Goal: Task Accomplishment & Management: Manage account settings

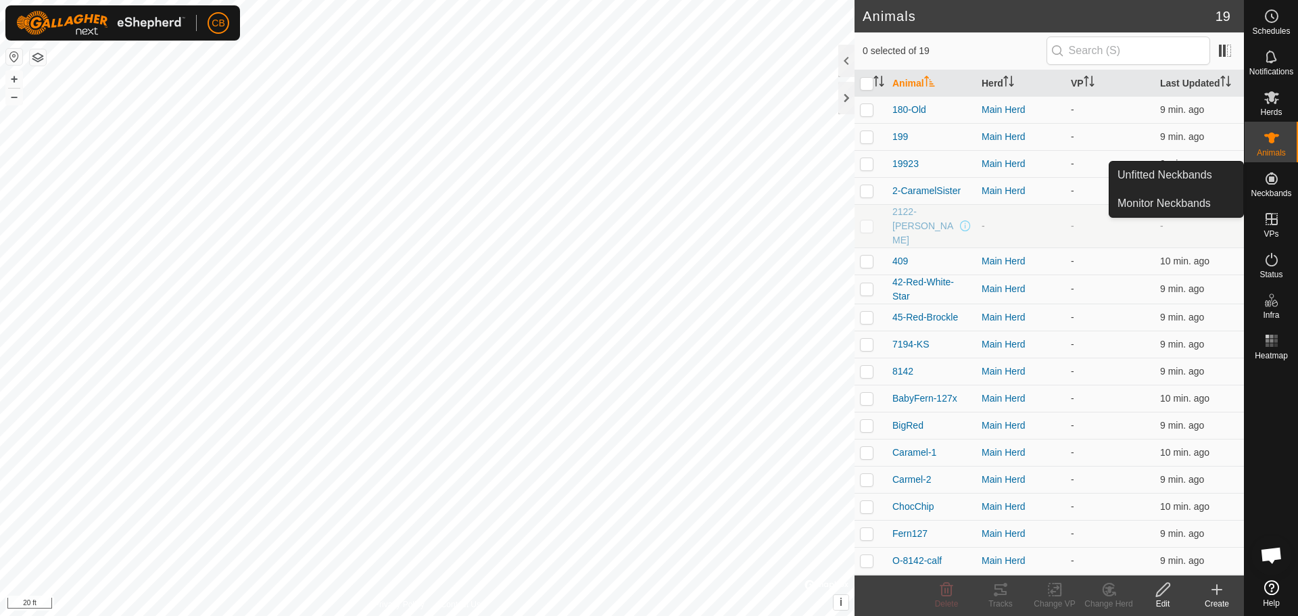
click at [1273, 188] on es-neckbands-svg-icon at bounding box center [1271, 179] width 24 height 22
click at [1164, 197] on link "Monitor Neckbands" at bounding box center [1176, 203] width 134 height 27
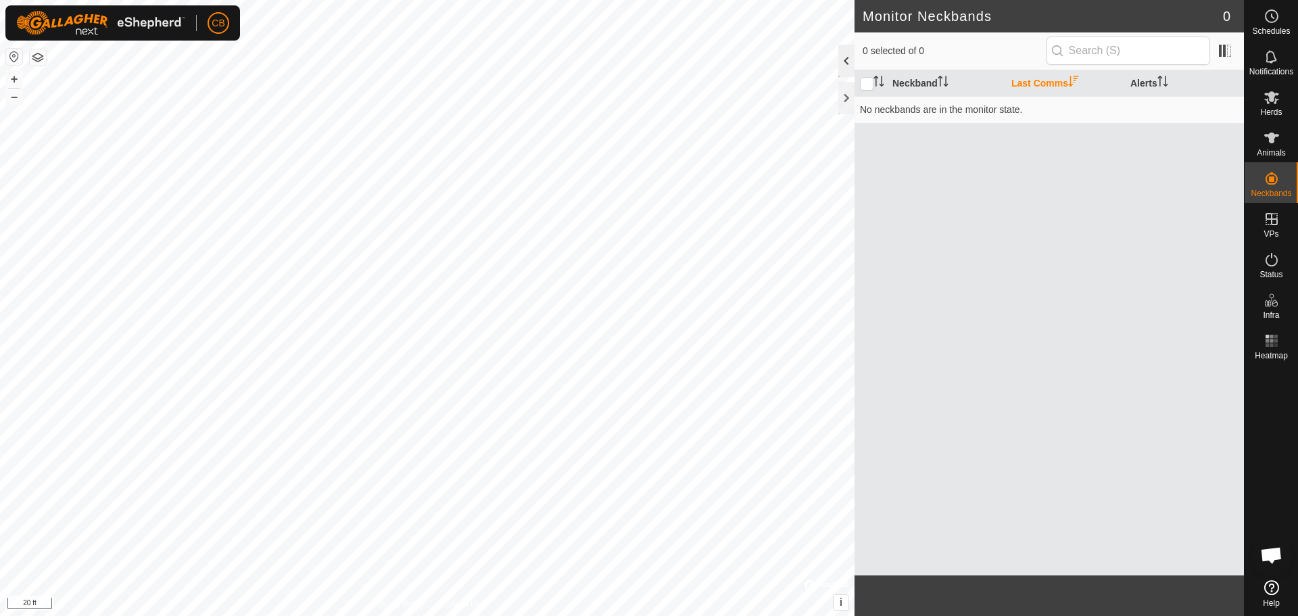
click at [846, 55] on div at bounding box center [846, 61] width 16 height 32
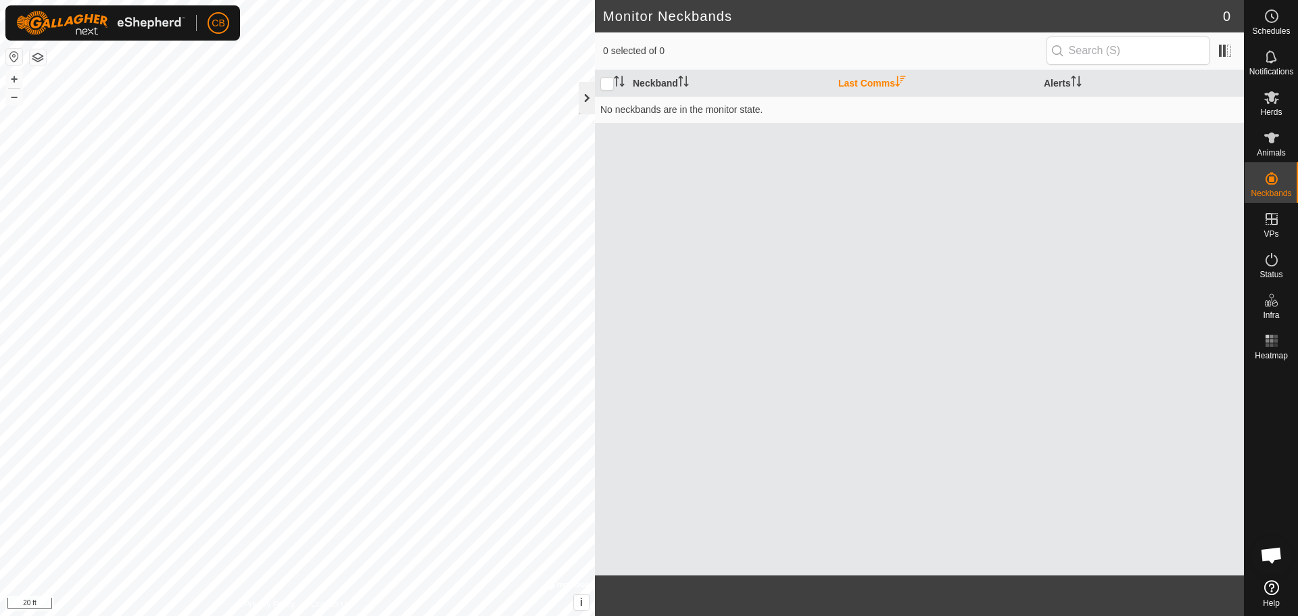
click at [582, 99] on div at bounding box center [587, 98] width 16 height 32
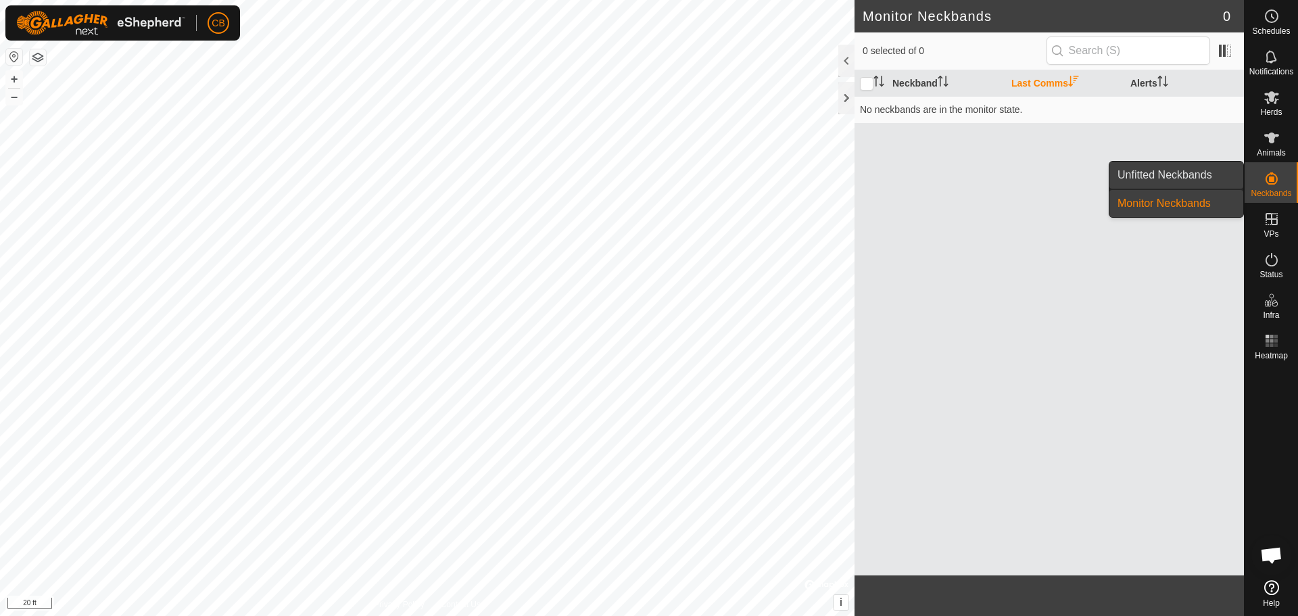
click at [1154, 178] on link "Unfitted Neckbands" at bounding box center [1176, 175] width 134 height 27
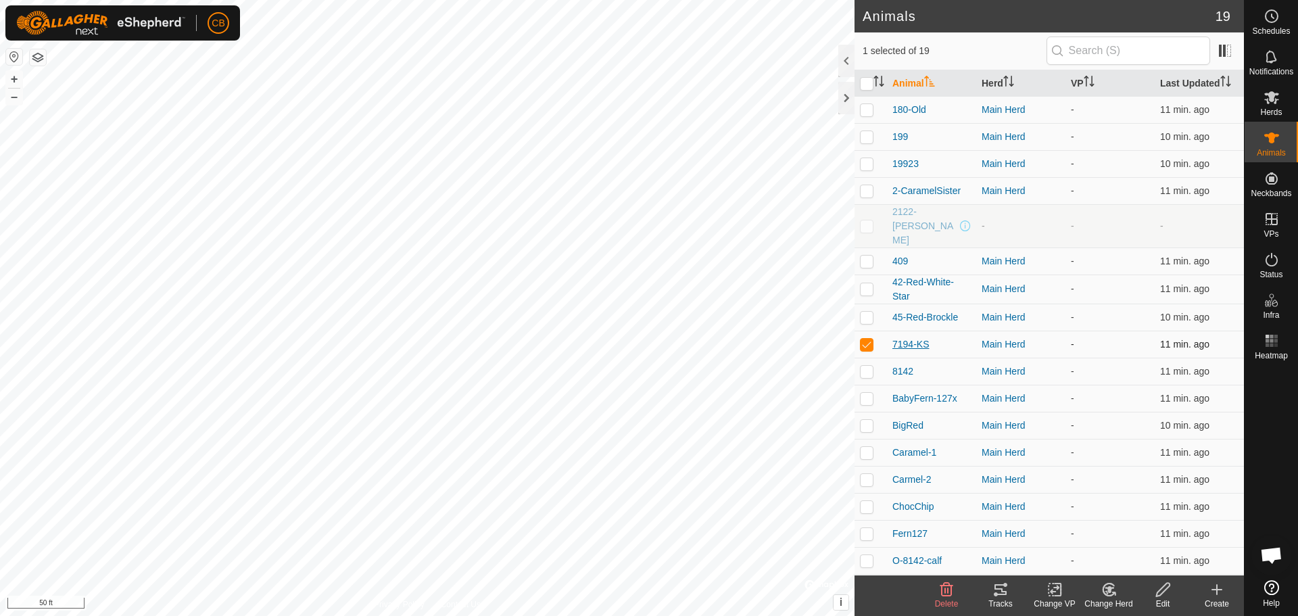
click at [901, 337] on span "7194-KS" at bounding box center [910, 344] width 37 height 14
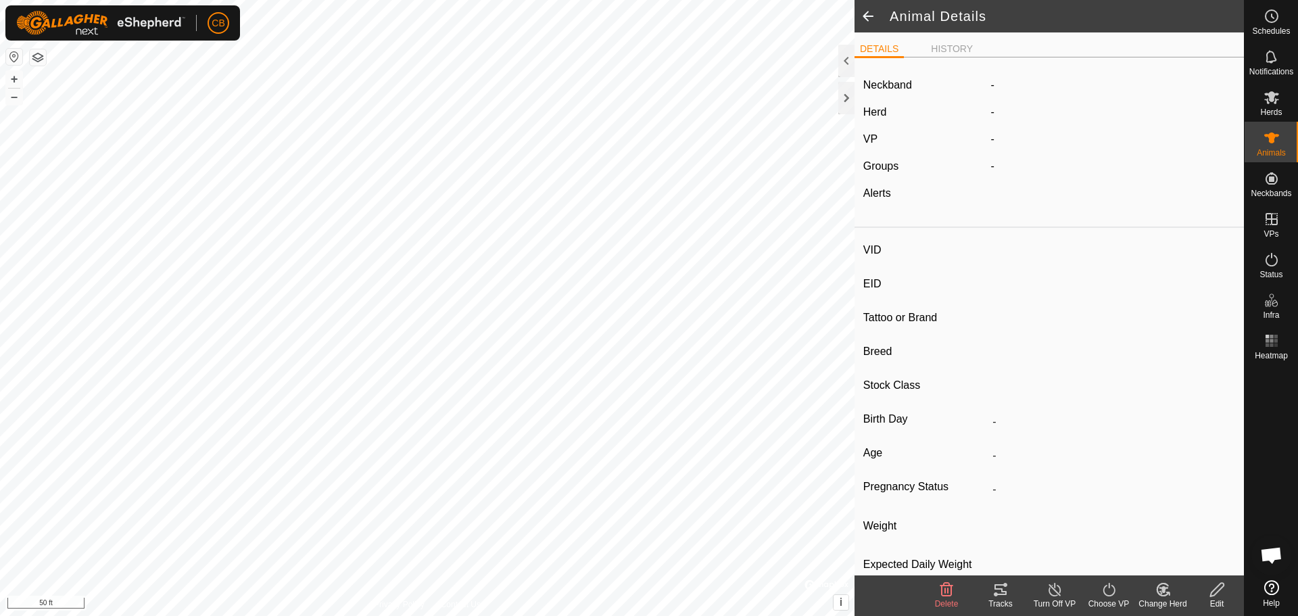
type input "7194-KS"
type input "-"
type input "Angus"
type input "-"
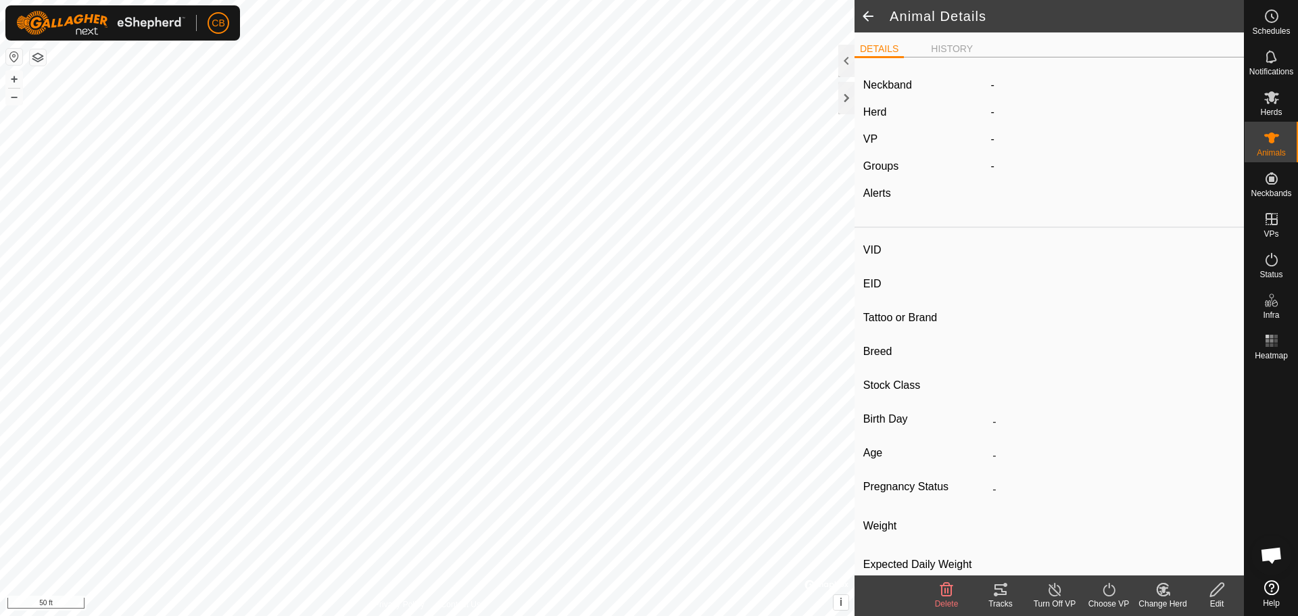
type input "Pregnant"
type input "0 kg"
type input "-"
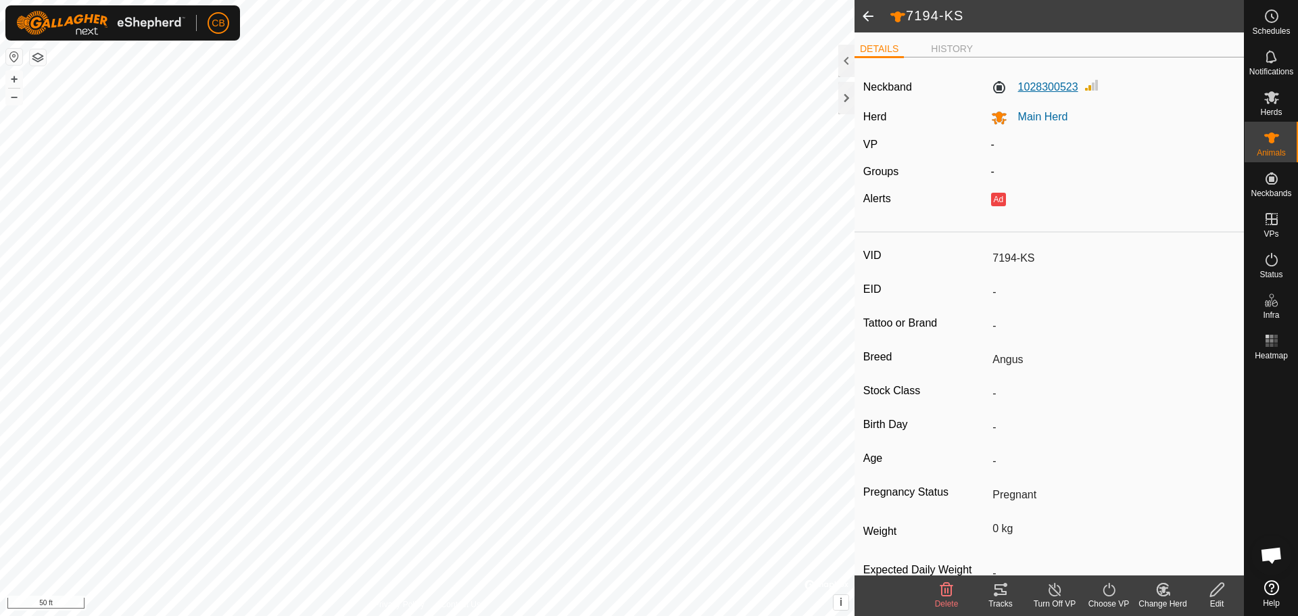
click at [993, 85] on label "1028300523" at bounding box center [1034, 87] width 87 height 16
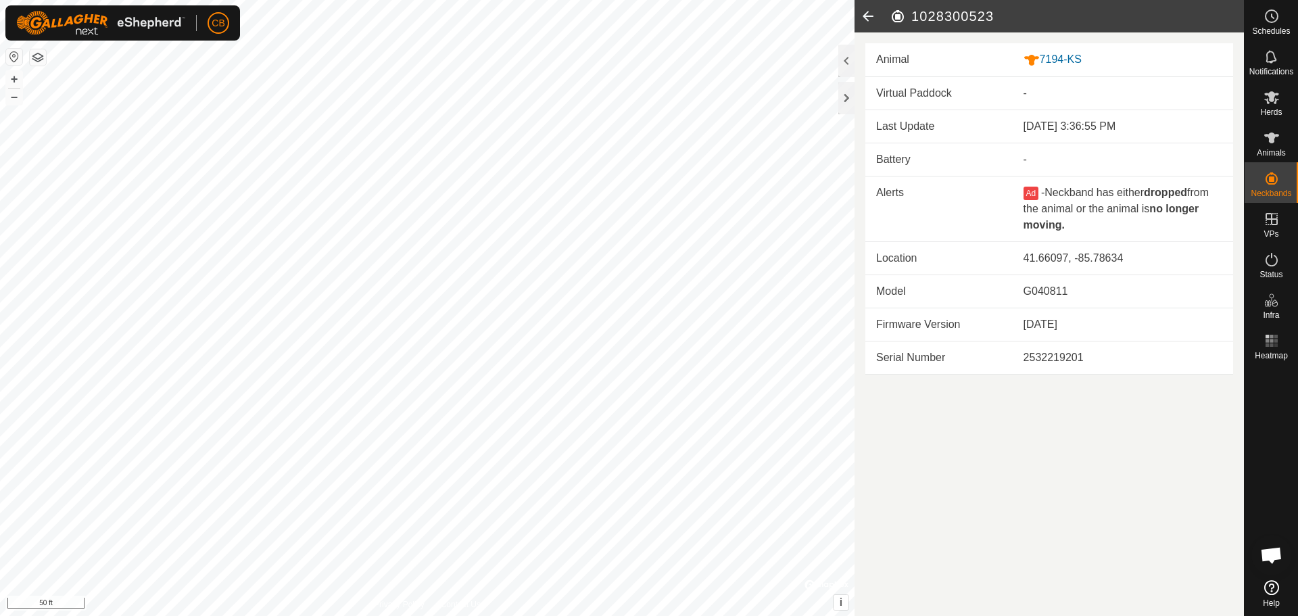
click at [868, 16] on icon at bounding box center [867, 16] width 27 height 32
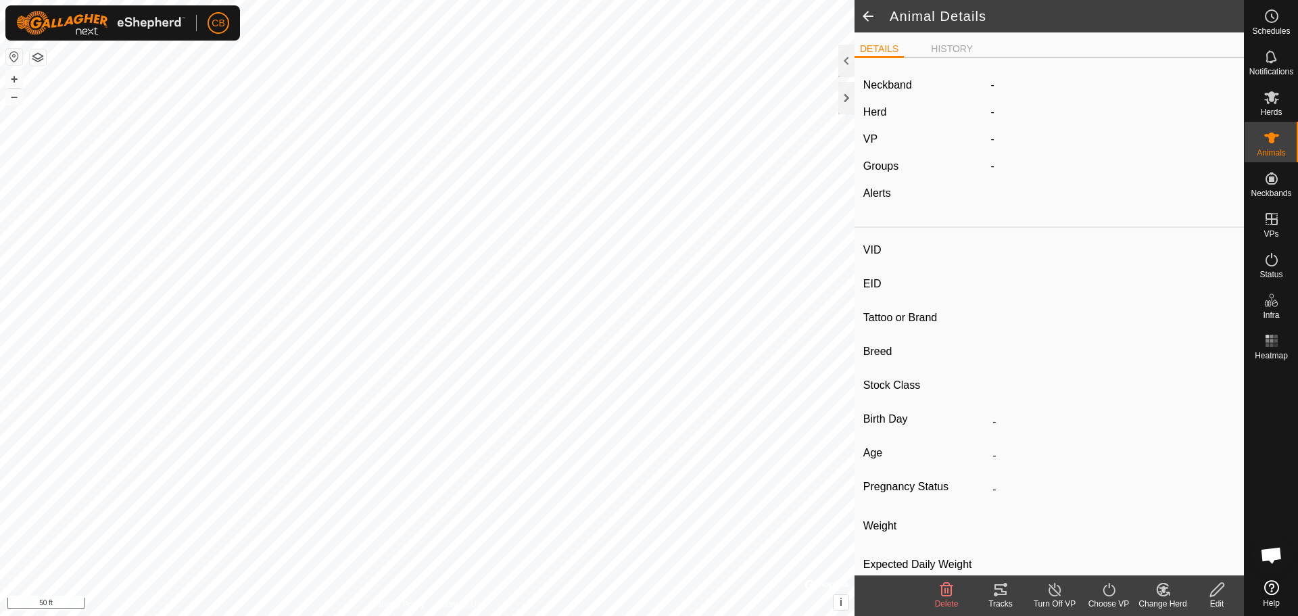
type input "7194-KS"
type input "-"
type input "Angus"
type input "-"
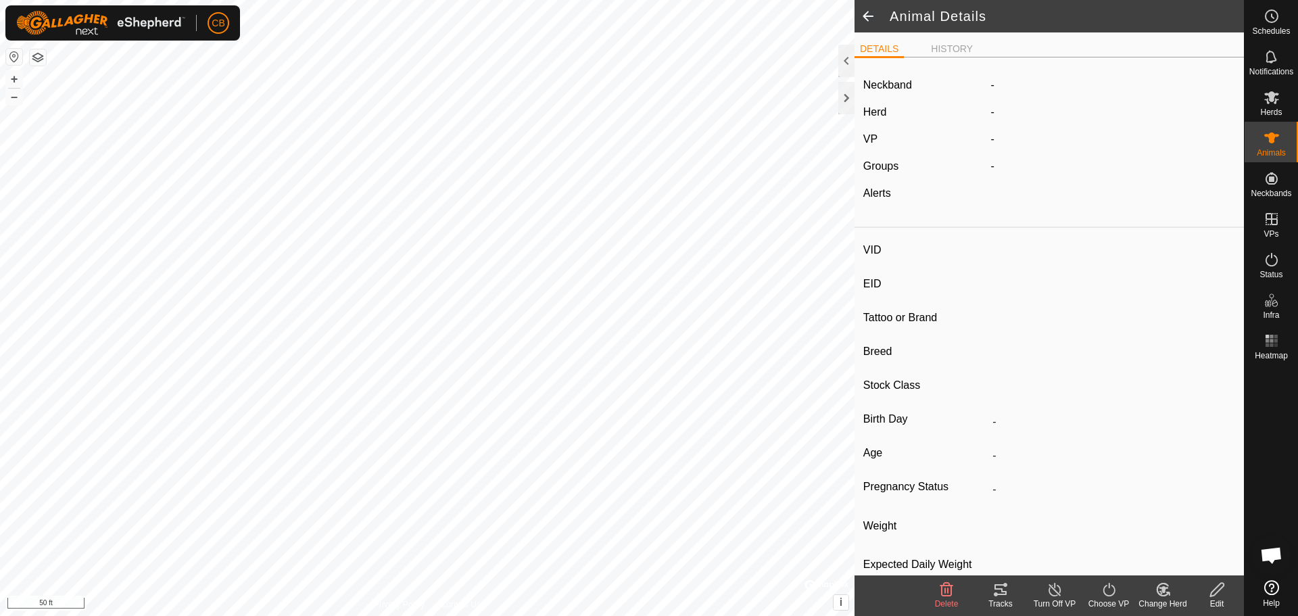
type input "Pregnant"
type input "0 kg"
type input "-"
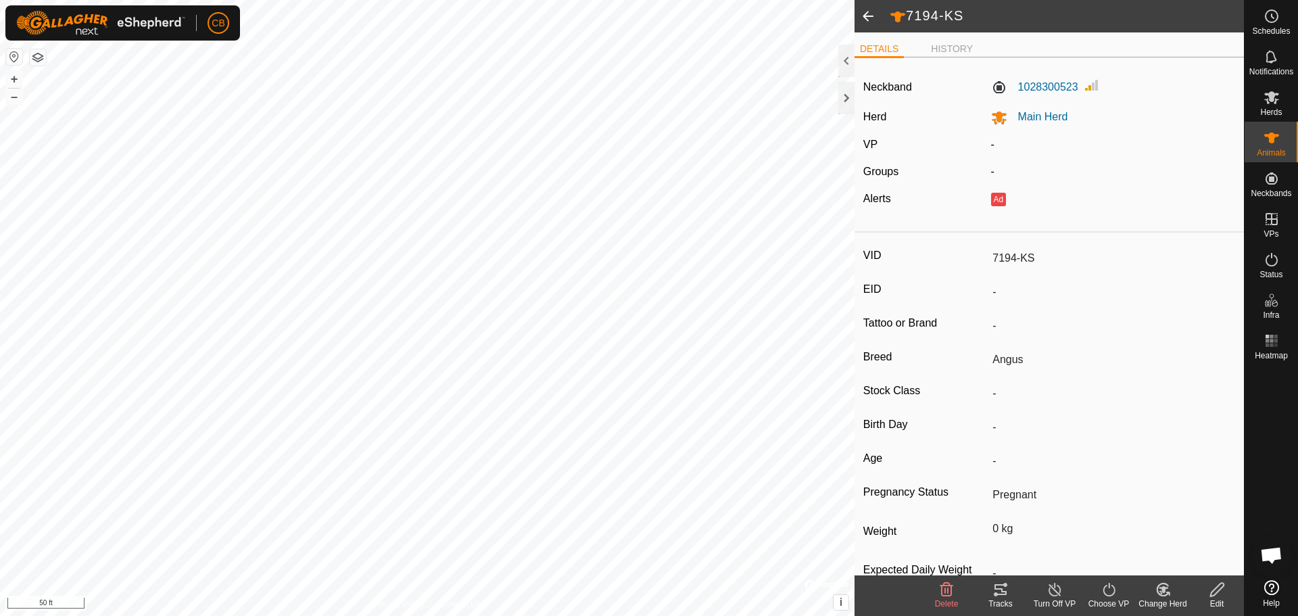
click at [1215, 593] on icon at bounding box center [1217, 590] width 14 height 14
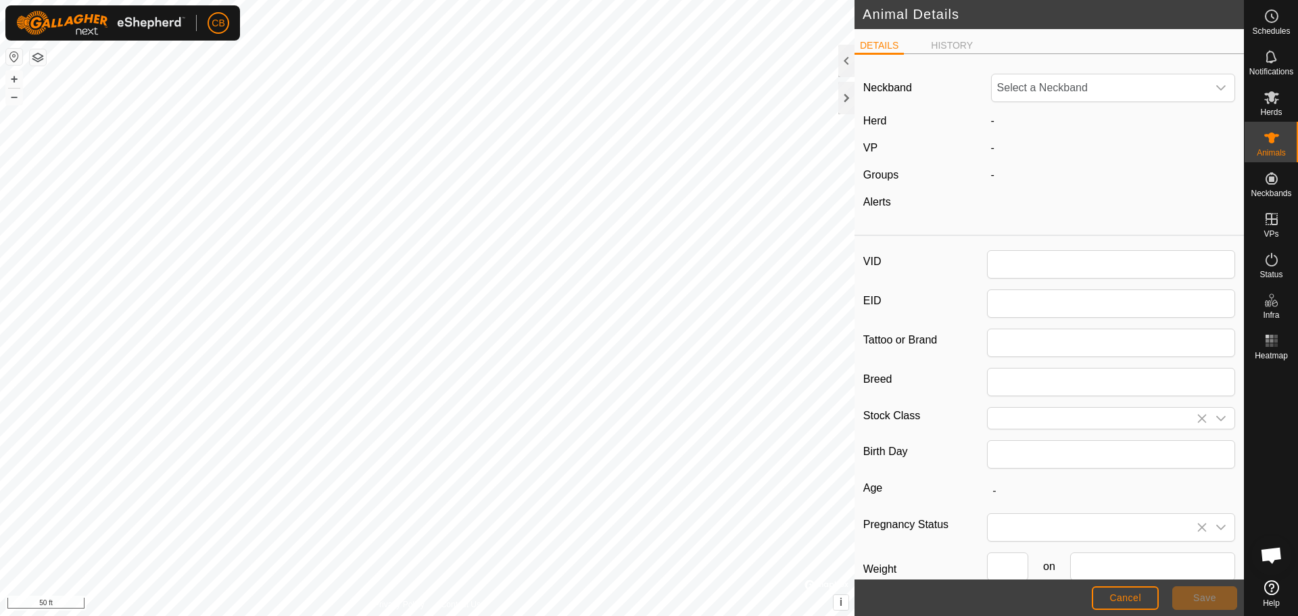
type input "7194-KS"
type input "Angus"
type input "0"
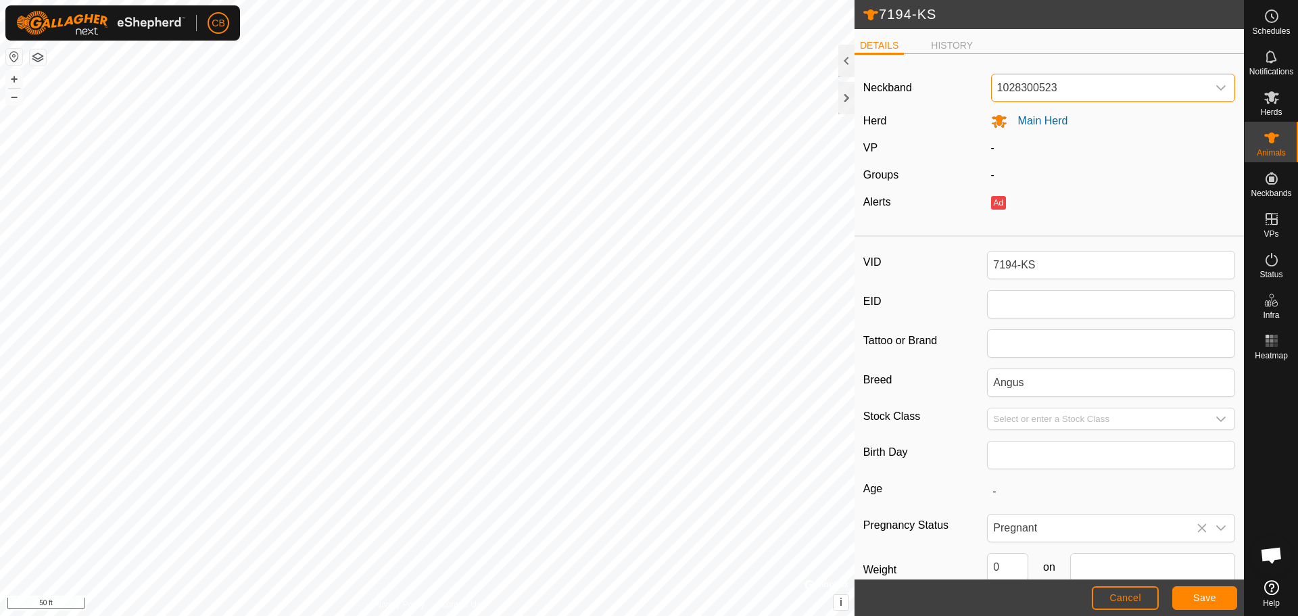
click at [1056, 93] on span "1028300523" at bounding box center [1100, 87] width 216 height 27
click at [1016, 158] on li "Unfit" at bounding box center [1110, 157] width 237 height 27
click at [1203, 593] on span "Save" at bounding box center [1204, 597] width 23 height 11
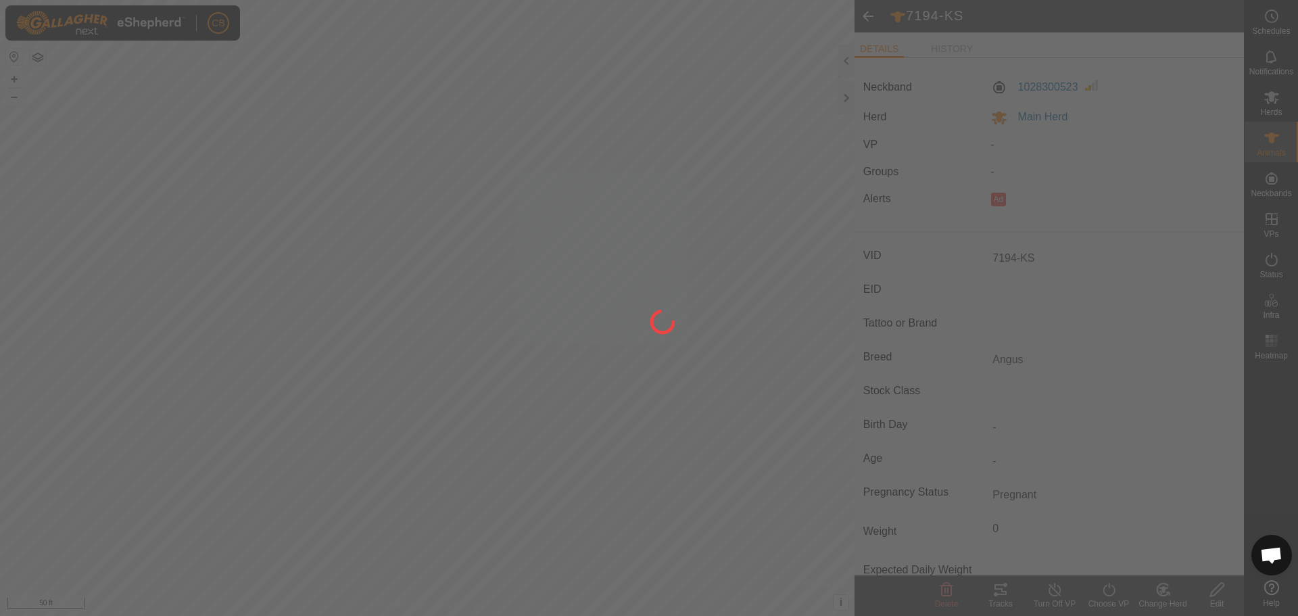
type input "-"
type input "0 kg"
type input "-"
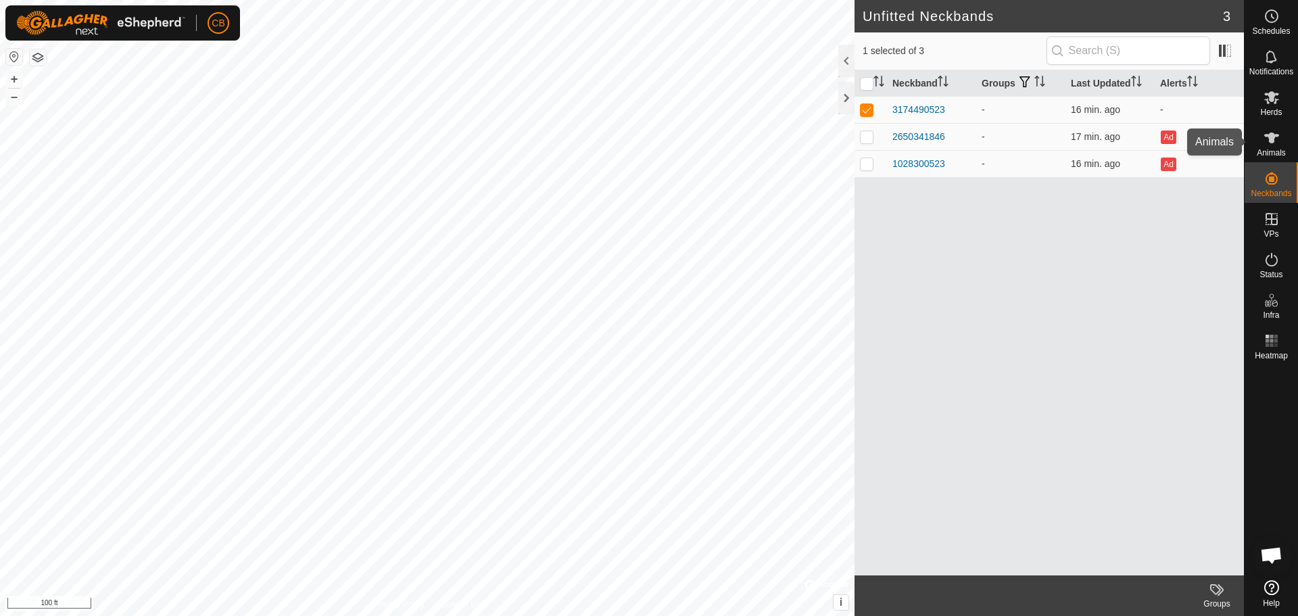
click at [1266, 144] on icon at bounding box center [1271, 138] width 16 height 16
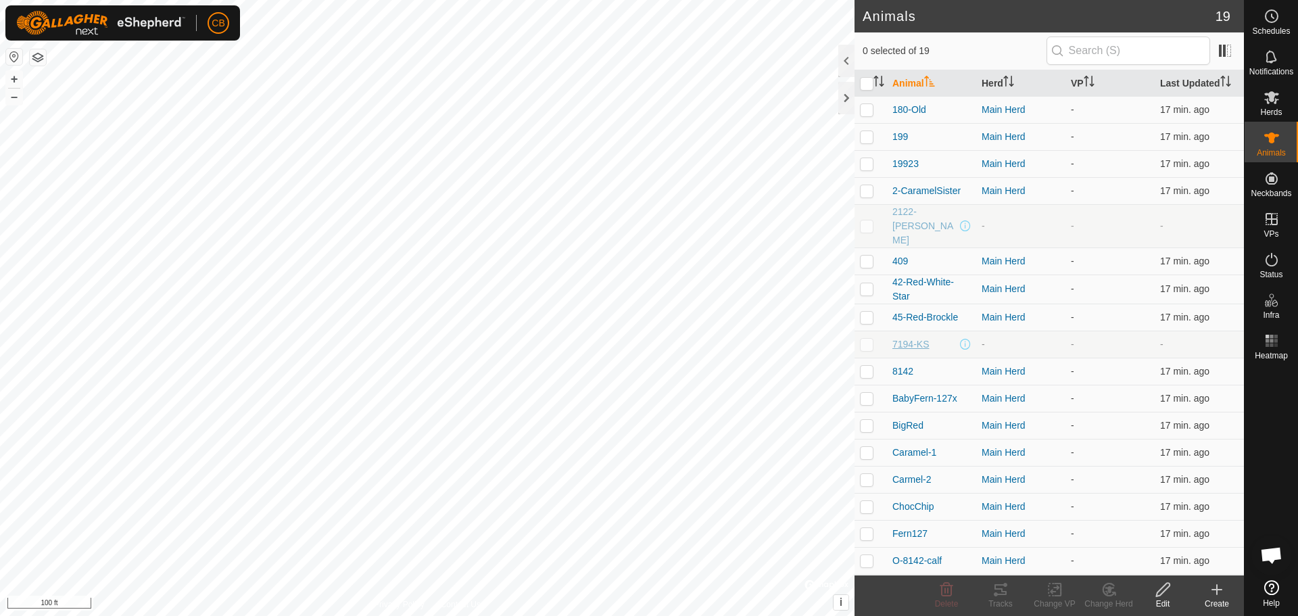
click at [909, 337] on span "7194-KS" at bounding box center [910, 344] width 37 height 14
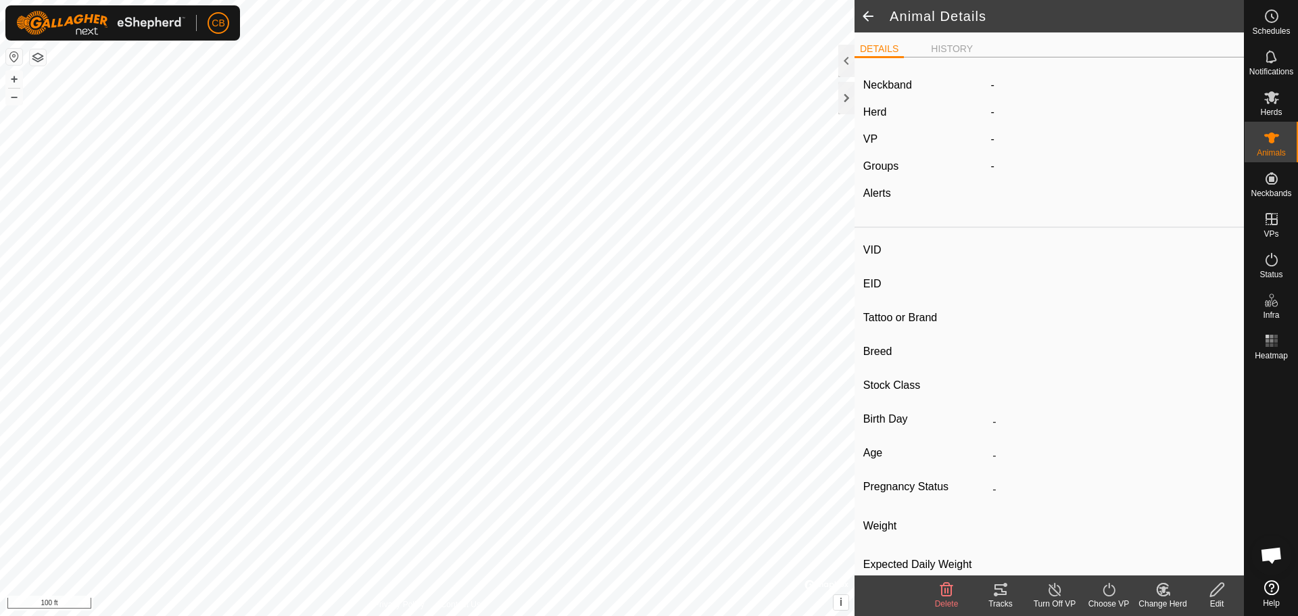
type input "7194-KS"
type input "-"
type input "Angus"
type input "-"
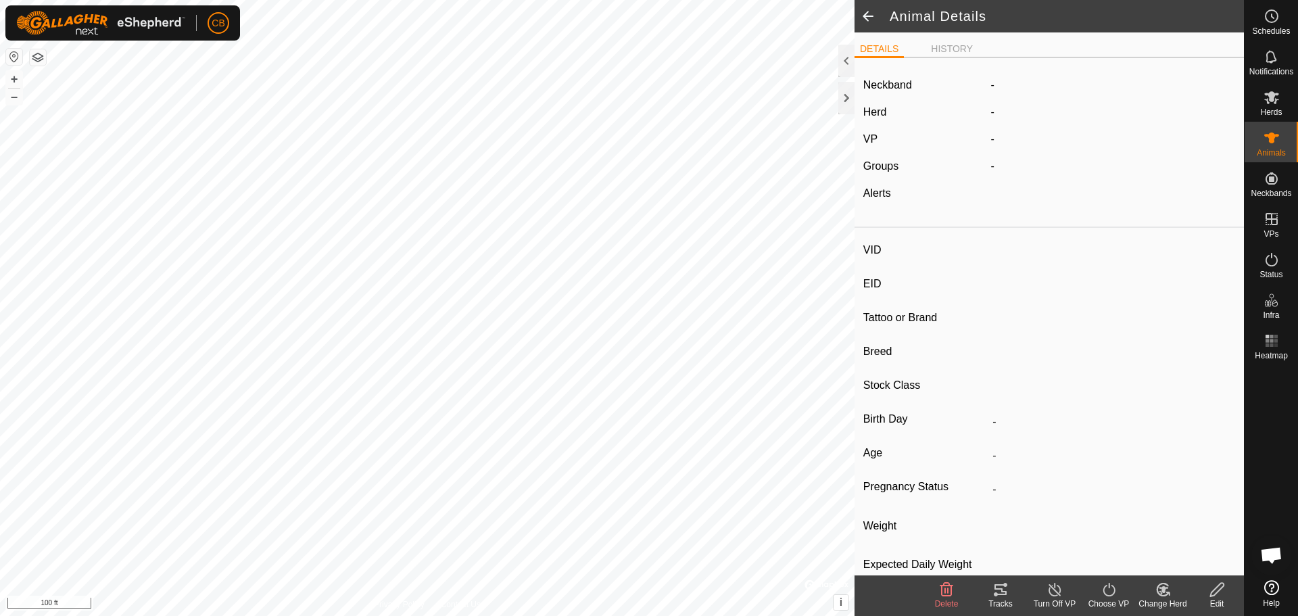
type input "Pregnant"
type input "0 kg"
type input "-"
click at [1218, 592] on icon at bounding box center [1217, 590] width 14 height 14
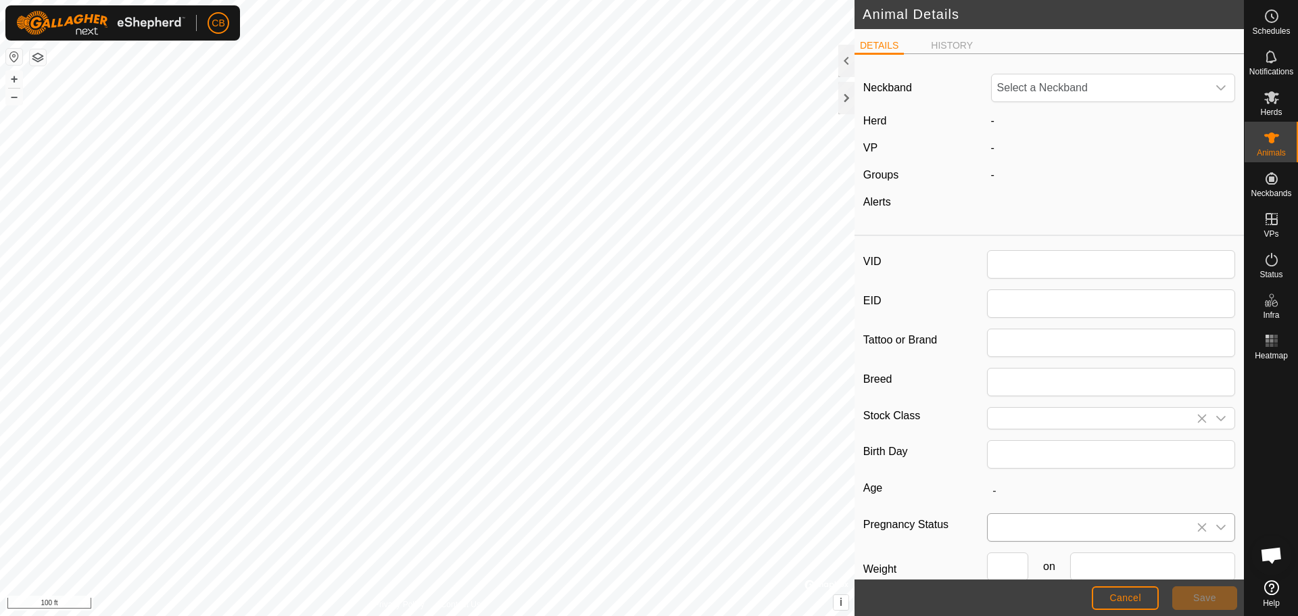
type input "7194-KS"
type input "Angus"
type input "0"
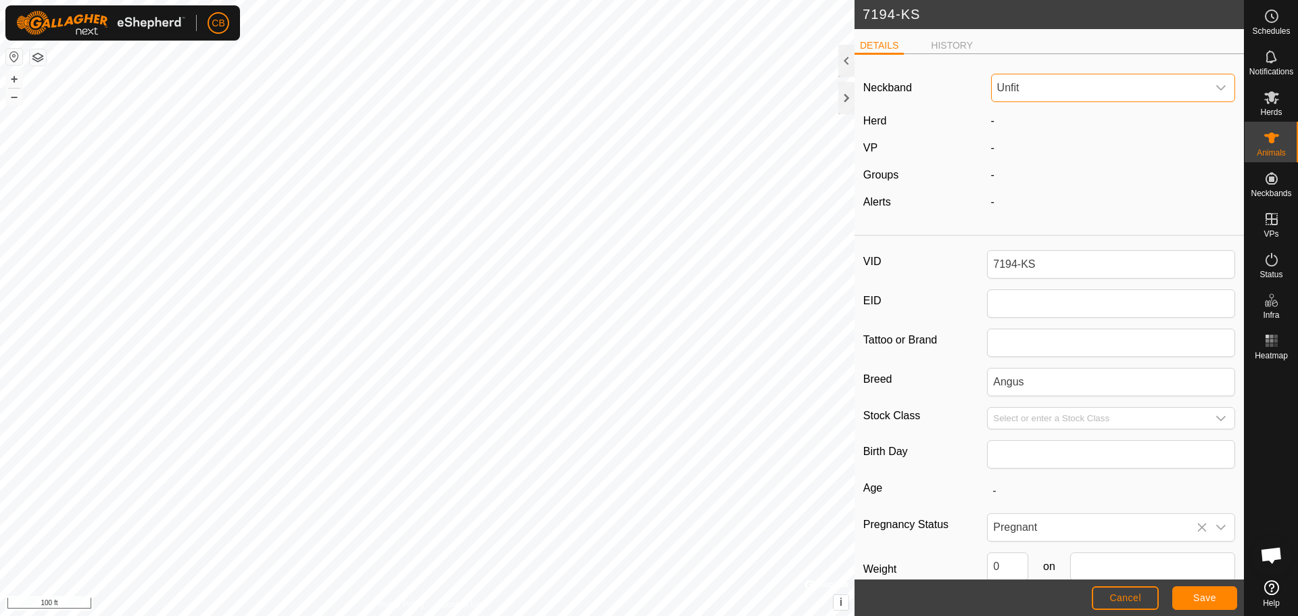
click at [1051, 89] on span "Unfit" at bounding box center [1100, 87] width 216 height 27
click at [1026, 180] on li "3174490523" at bounding box center [1110, 185] width 237 height 27
click at [1195, 596] on span "Save" at bounding box center [1204, 597] width 23 height 11
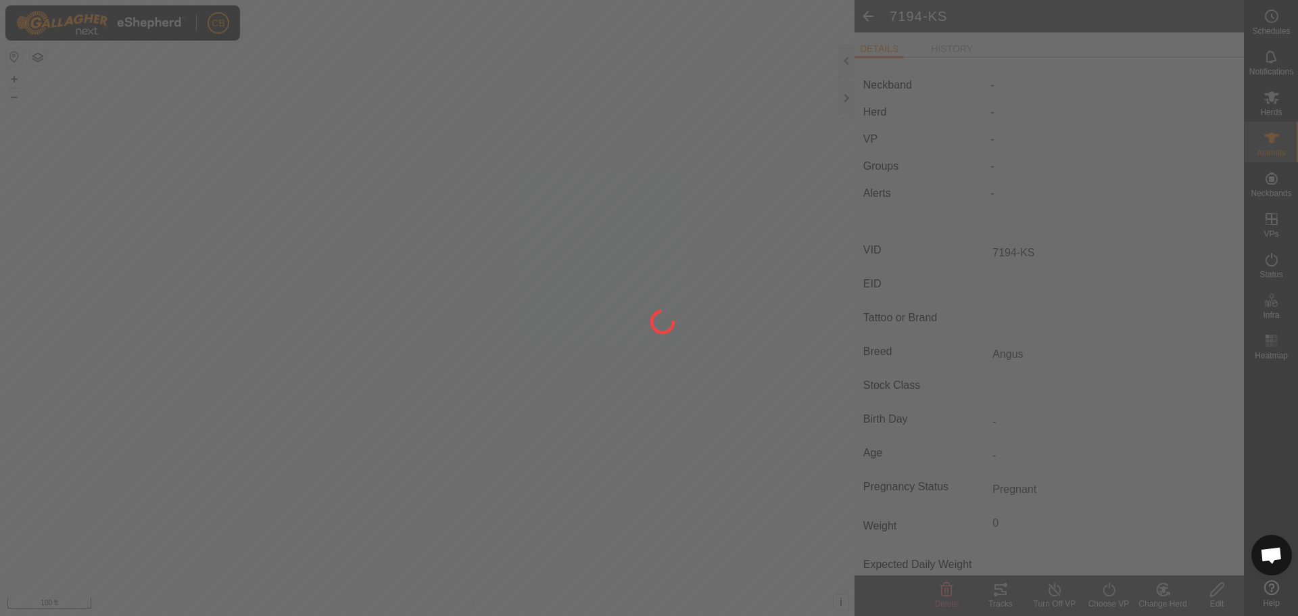
type input "-"
type input "0 kg"
type input "-"
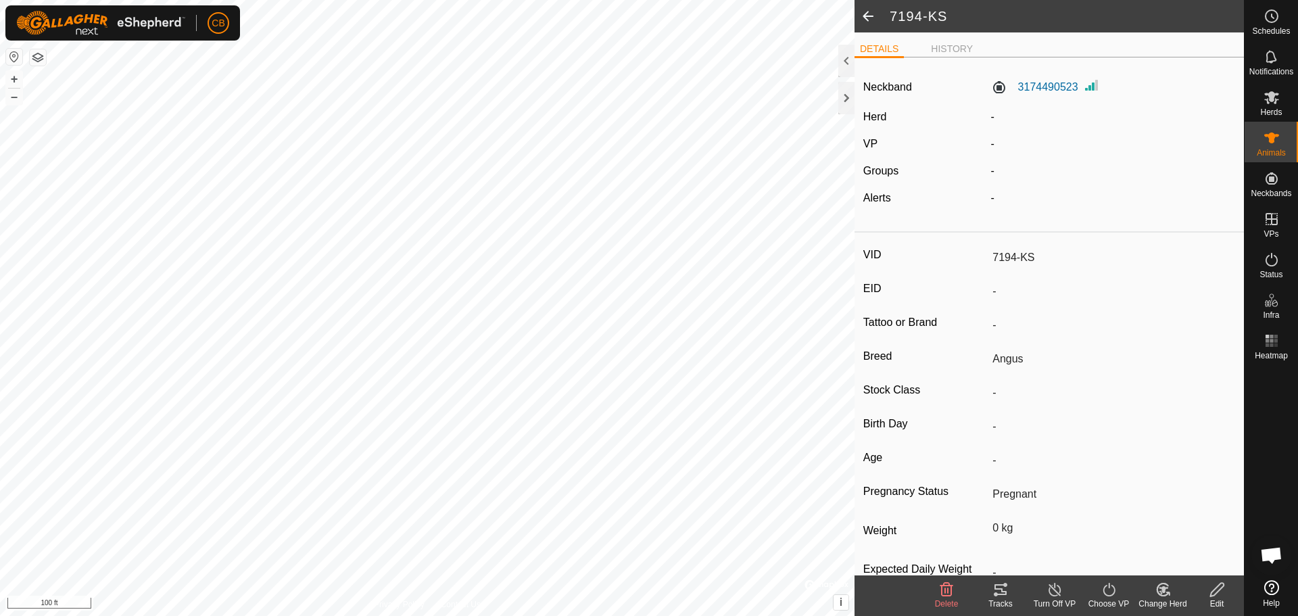
click at [869, 14] on span at bounding box center [867, 16] width 27 height 32
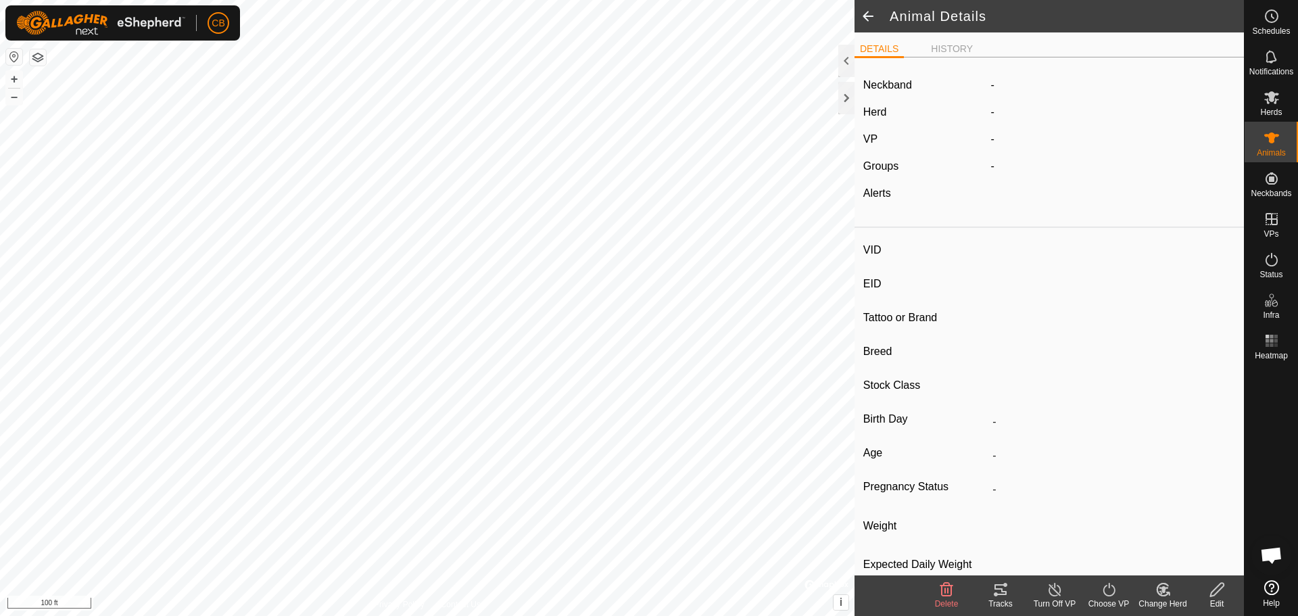
type input "7194-KS"
type input "-"
type input "Angus"
type input "-"
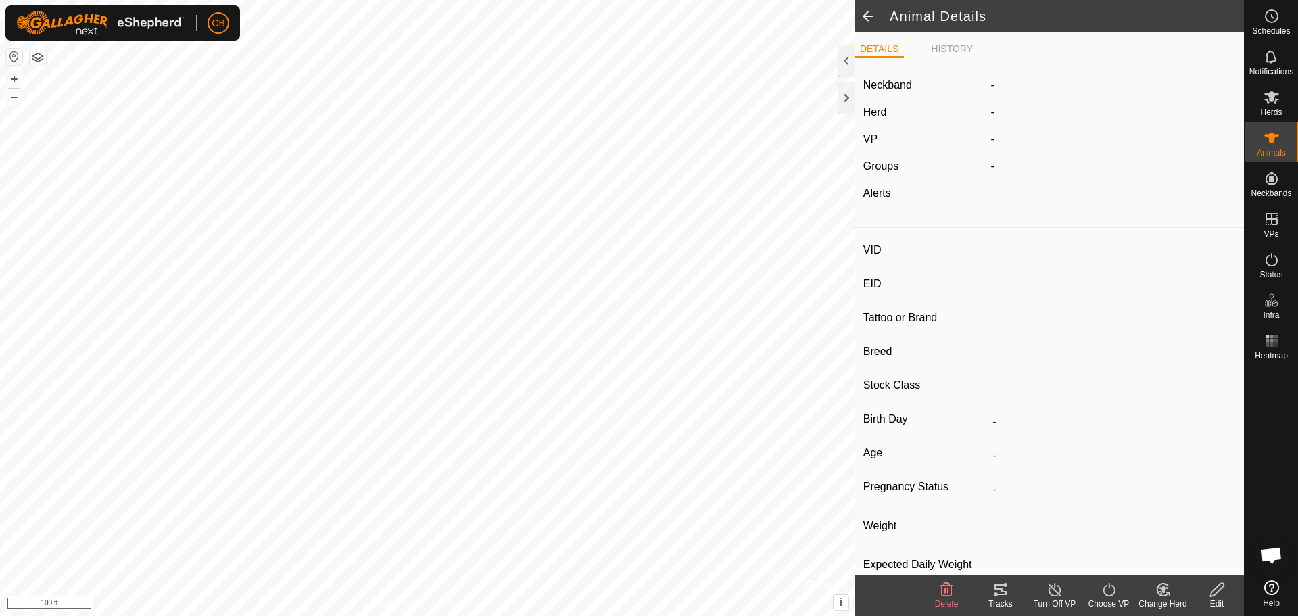
type input "Pregnant"
type input "0 kg"
type input "-"
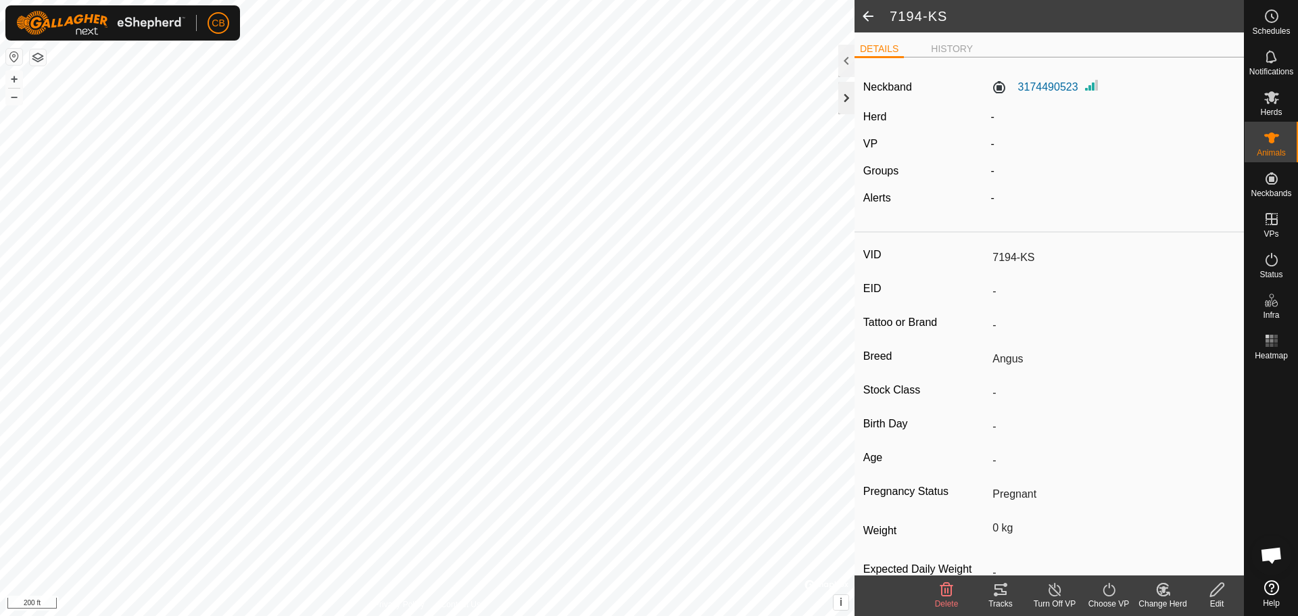
click at [847, 95] on div at bounding box center [846, 98] width 16 height 32
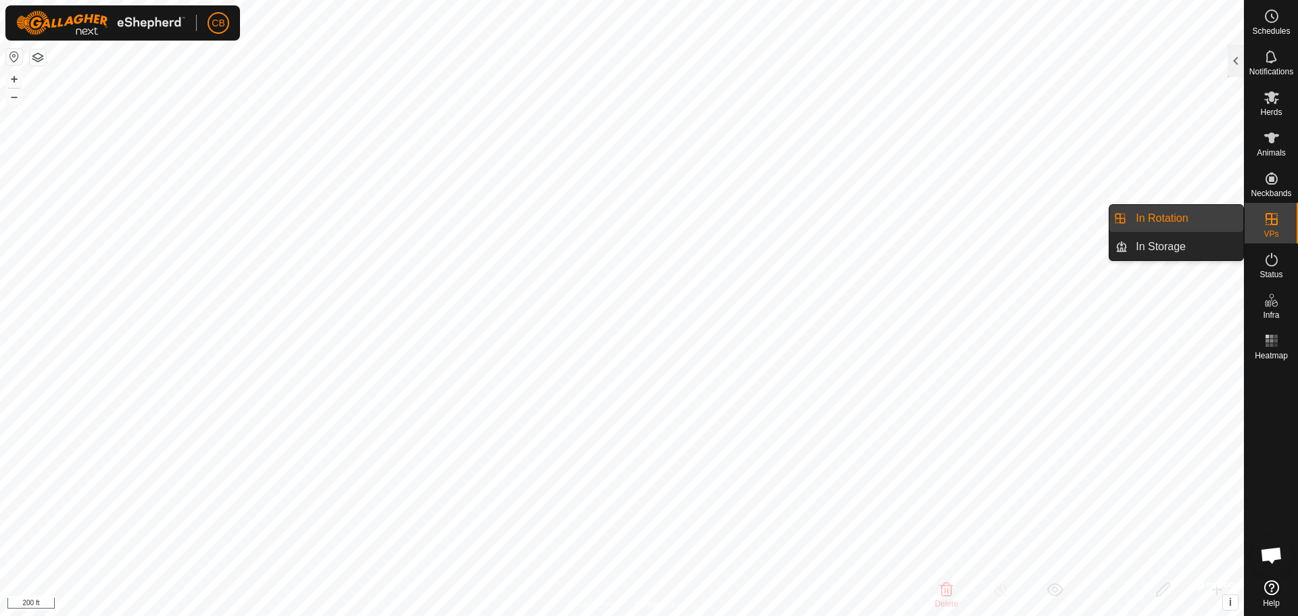
click at [1173, 220] on link "In Rotation" at bounding box center [1186, 218] width 116 height 27
click at [1136, 218] on link "In Rotation" at bounding box center [1186, 218] width 116 height 27
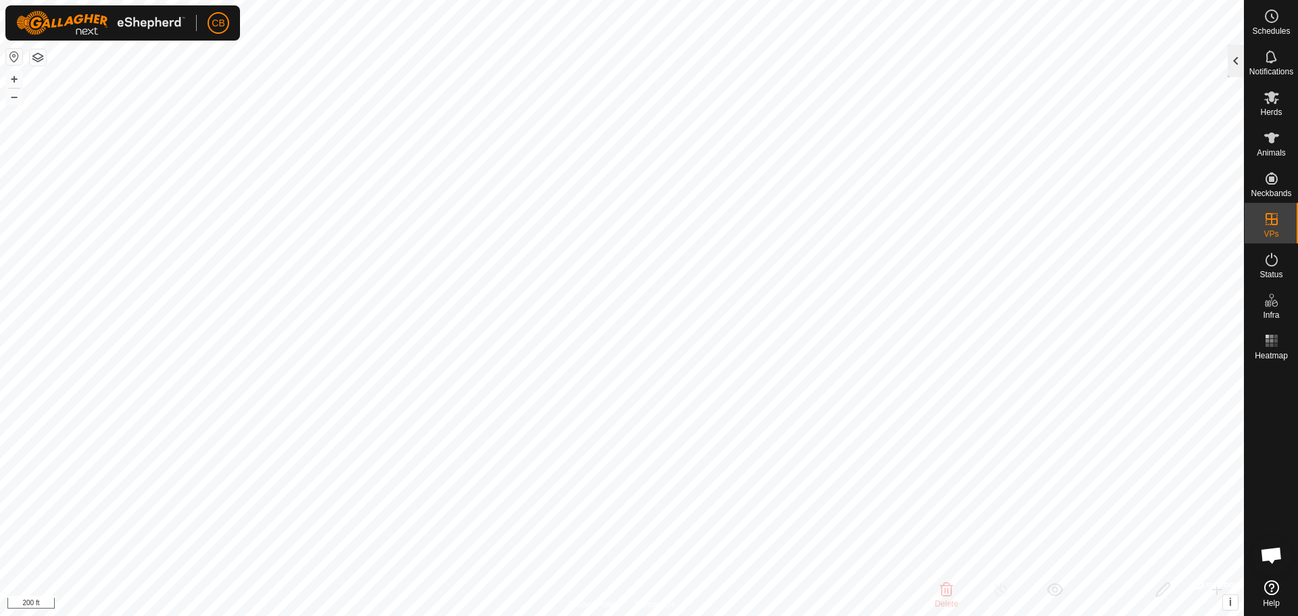
click at [1236, 57] on div at bounding box center [1236, 61] width 16 height 32
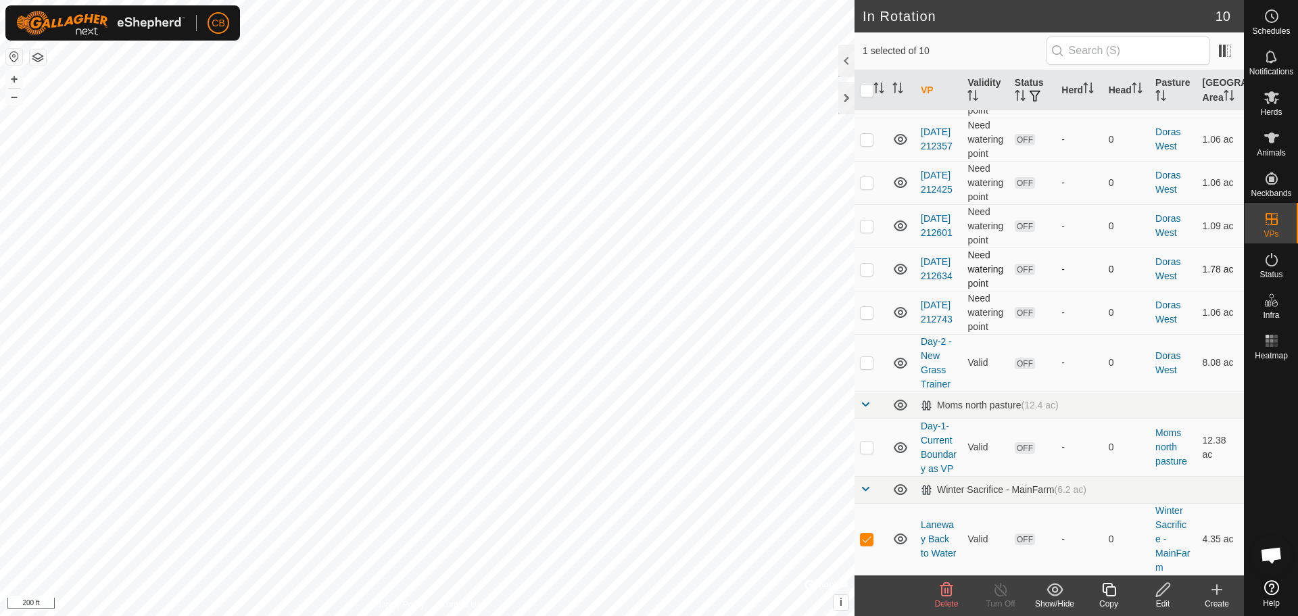
scroll to position [120, 0]
click at [867, 538] on p-checkbox at bounding box center [867, 538] width 14 height 11
checkbox input "false"
checkbox input "true"
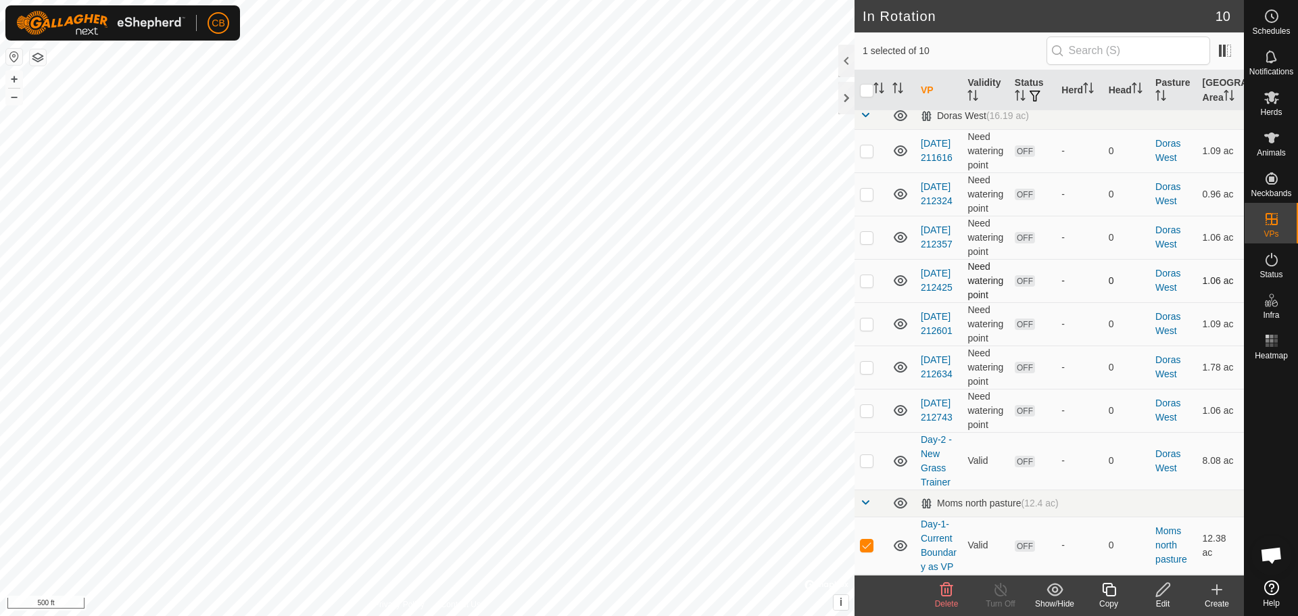
scroll to position [0, 0]
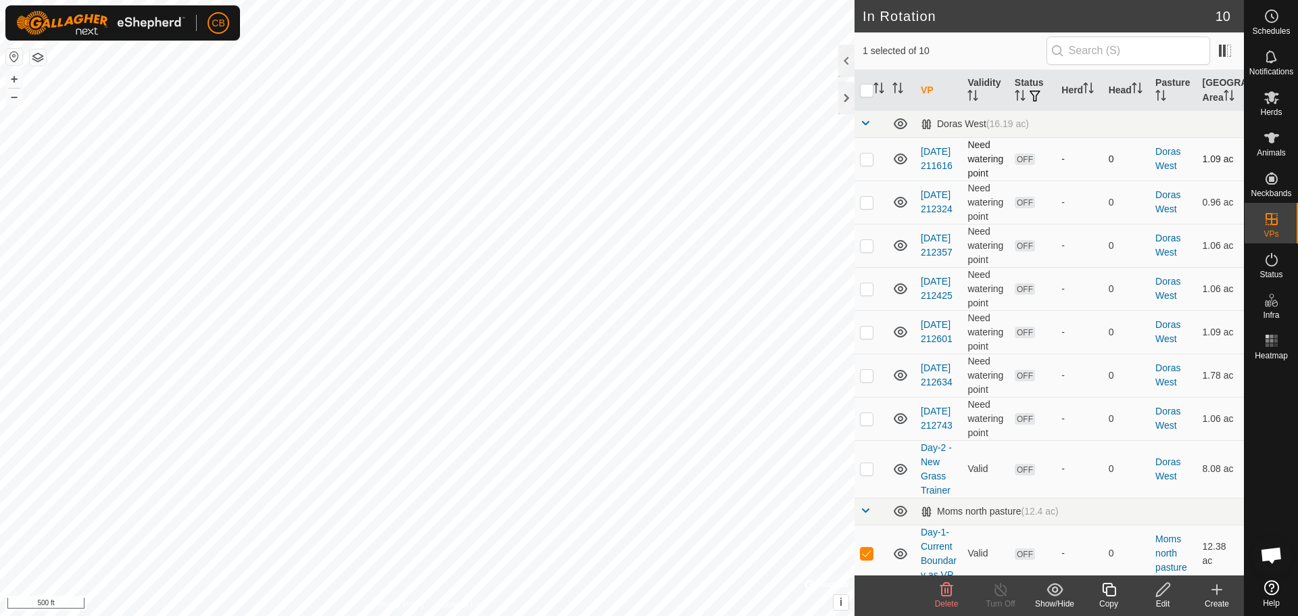
click at [900, 157] on icon at bounding box center [901, 158] width 14 height 11
click at [900, 202] on icon at bounding box center [900, 202] width 16 height 16
click at [898, 243] on icon at bounding box center [900, 245] width 16 height 16
click at [900, 291] on icon at bounding box center [901, 288] width 14 height 11
click at [900, 331] on icon at bounding box center [901, 332] width 14 height 11
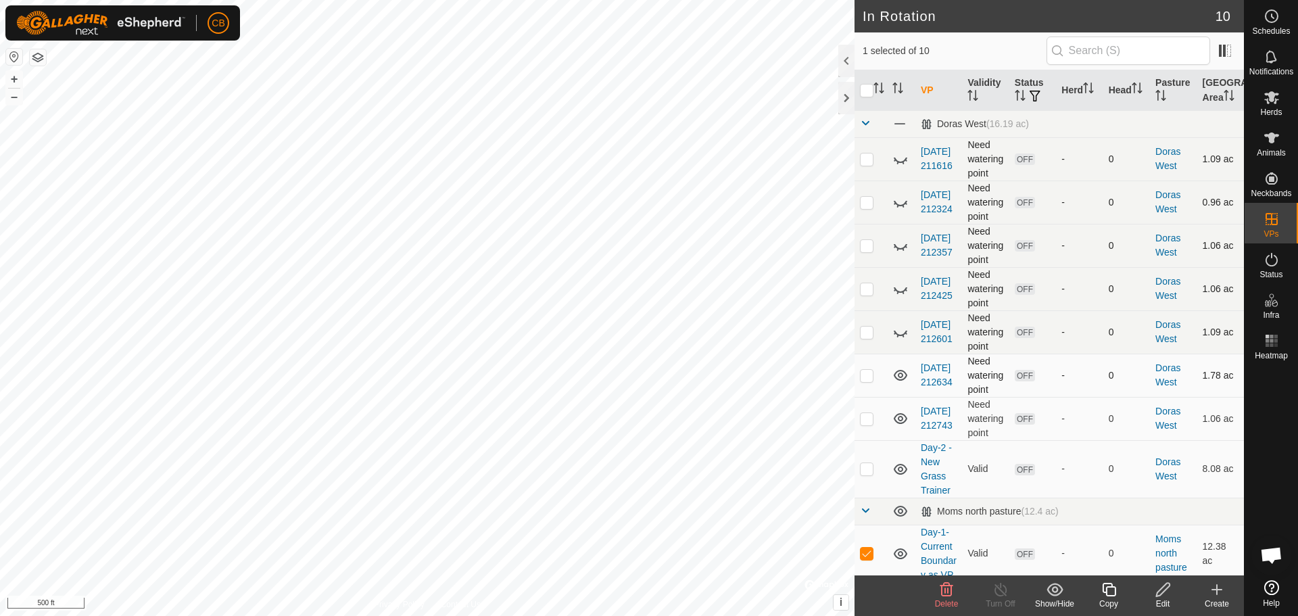
click at [897, 377] on icon at bounding box center [900, 375] width 16 height 16
click at [898, 420] on icon at bounding box center [900, 418] width 16 height 16
click at [898, 468] on icon at bounding box center [901, 469] width 14 height 11
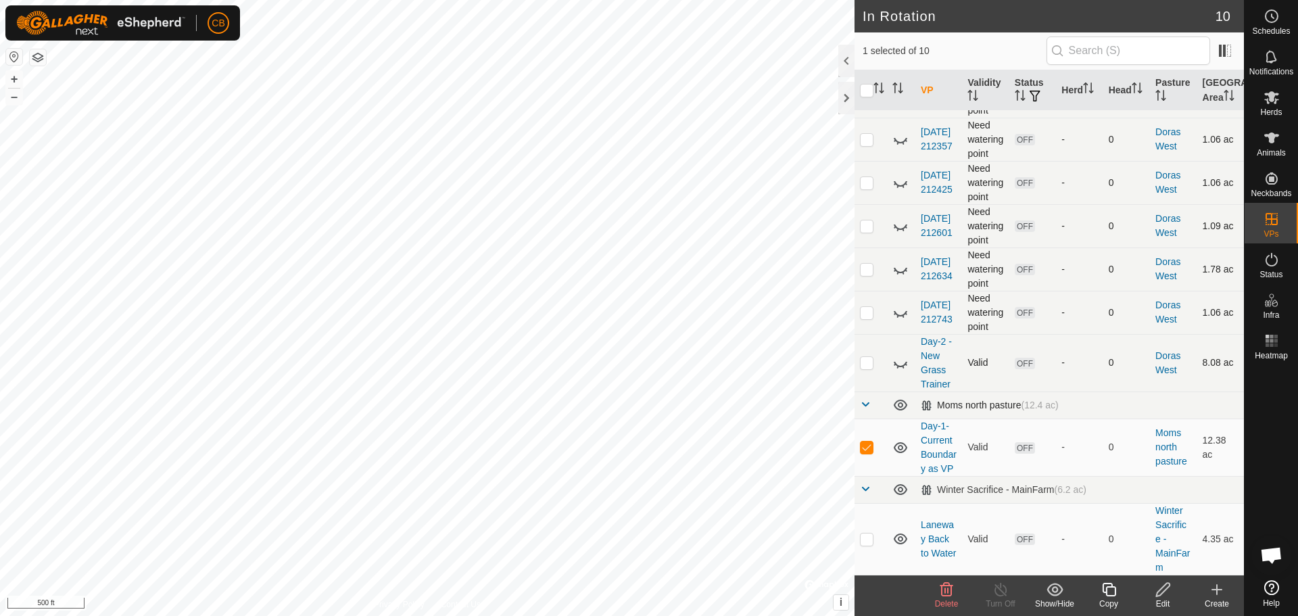
scroll to position [120, 0]
click at [898, 539] on icon at bounding box center [901, 538] width 14 height 11
click at [866, 399] on span at bounding box center [865, 404] width 11 height 11
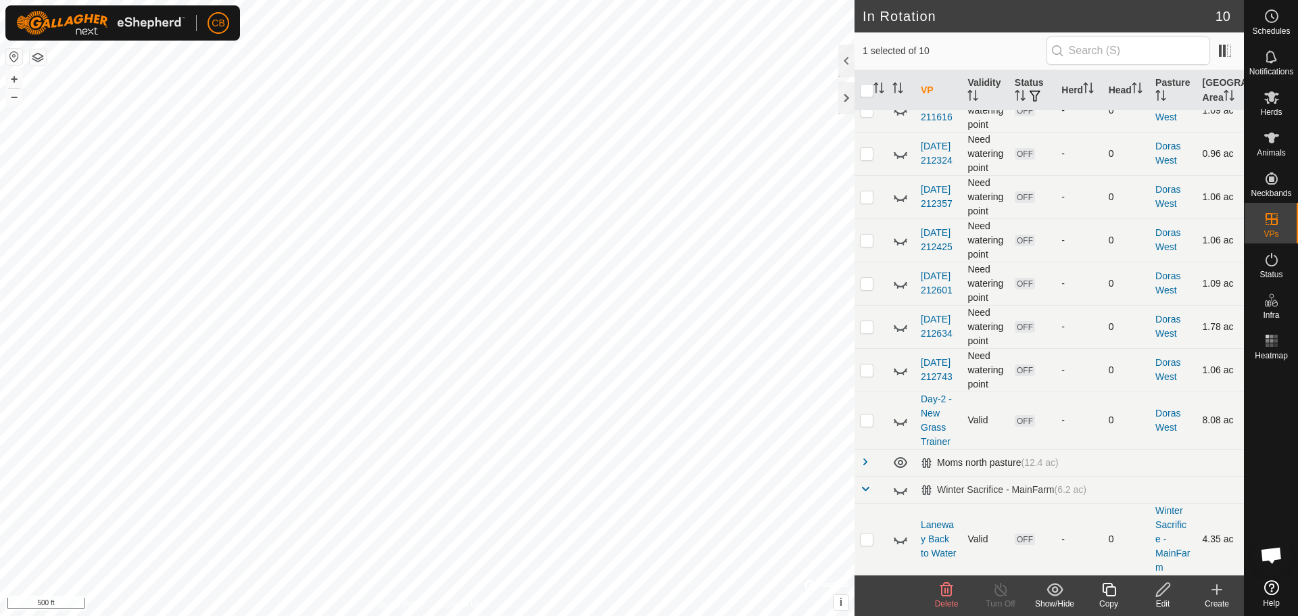
click at [865, 460] on span at bounding box center [865, 461] width 11 height 11
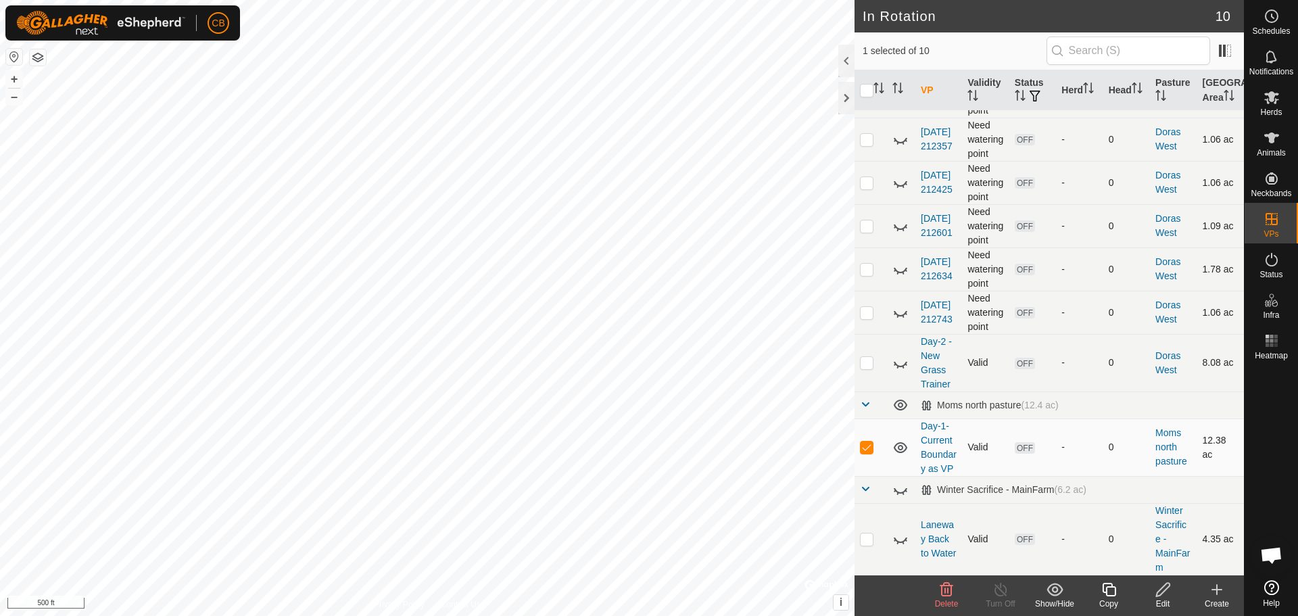
scroll to position [120, 0]
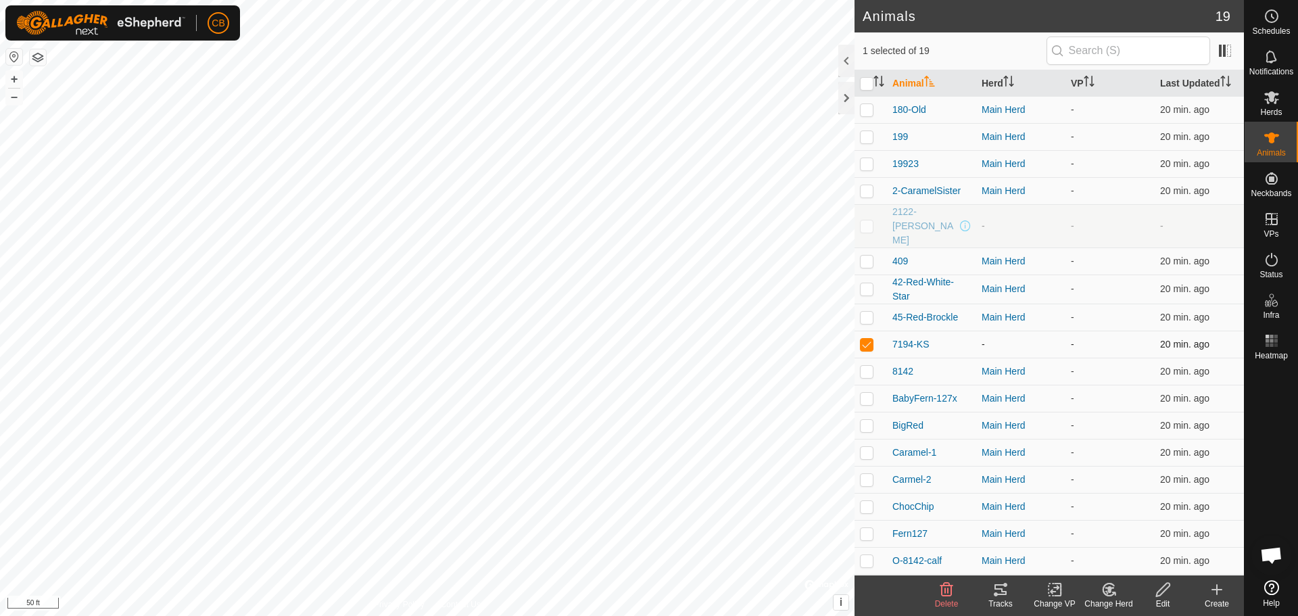
click at [869, 339] on p-checkbox at bounding box center [867, 344] width 14 height 11
checkbox input "true"
click at [909, 337] on span "7194-KS" at bounding box center [910, 344] width 37 height 14
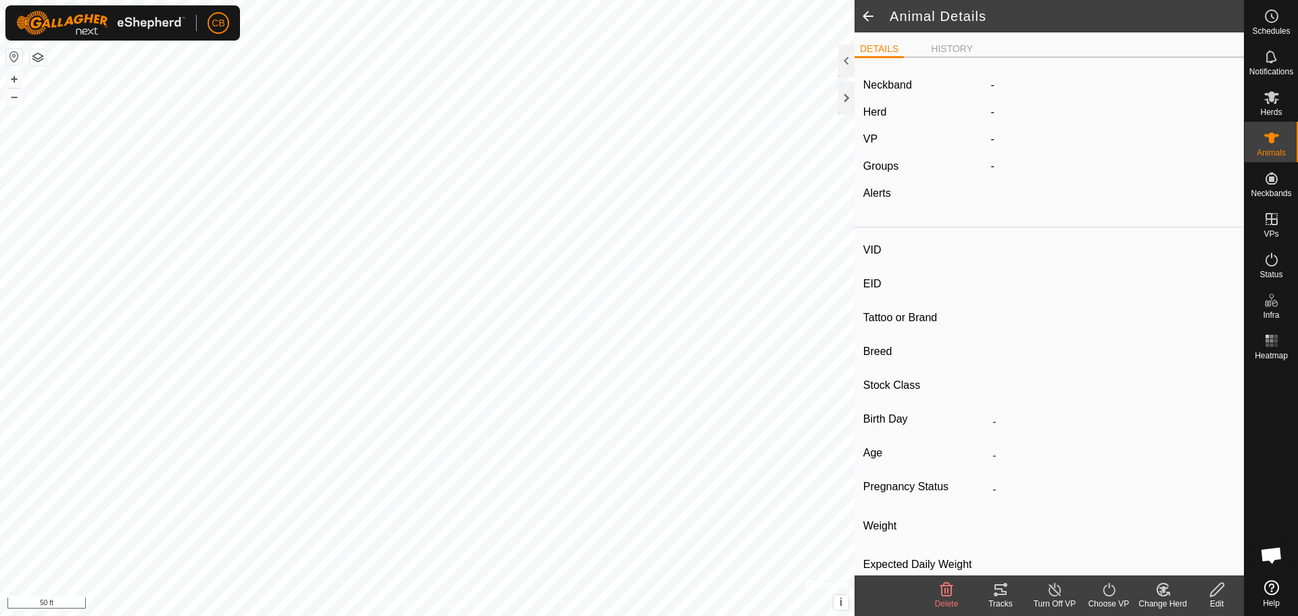
type input "7194-KS"
type input "-"
type input "Angus"
type input "-"
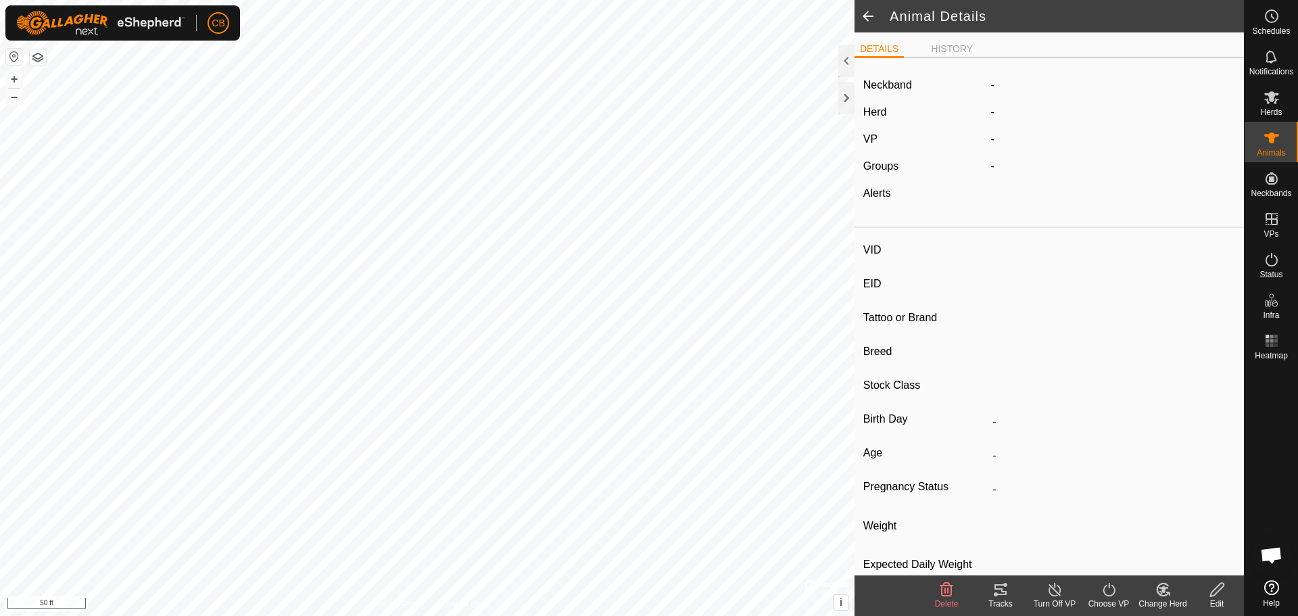
type input "Pregnant"
type input "0 kg"
type input "-"
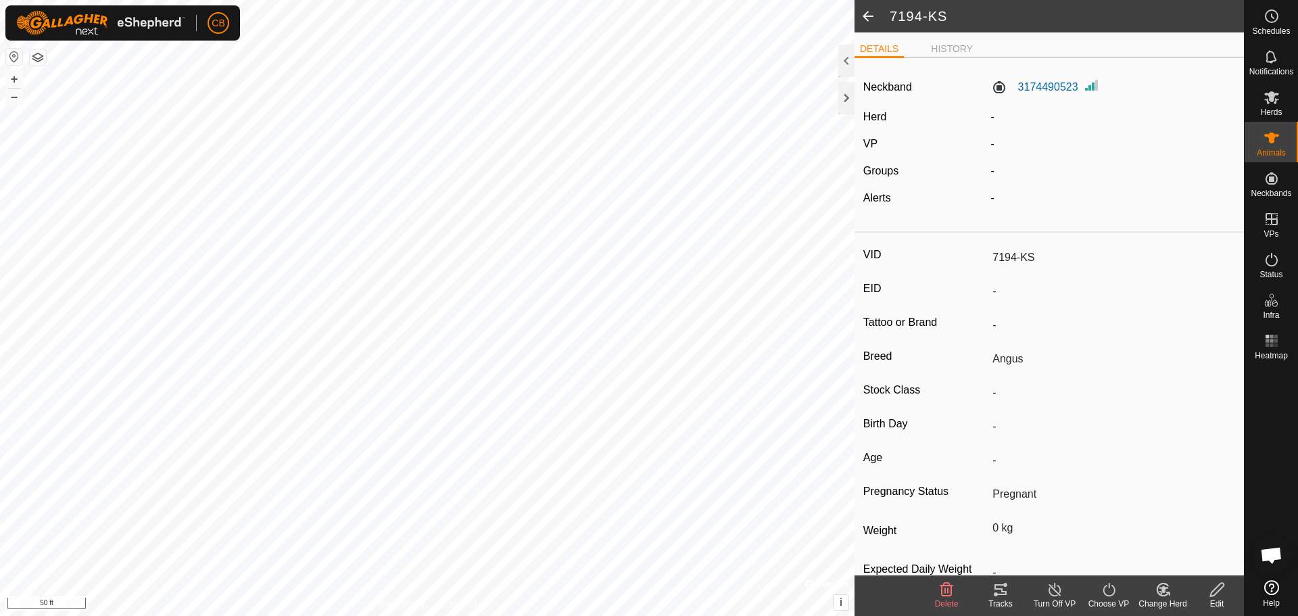
click at [1213, 591] on icon at bounding box center [1217, 590] width 14 height 14
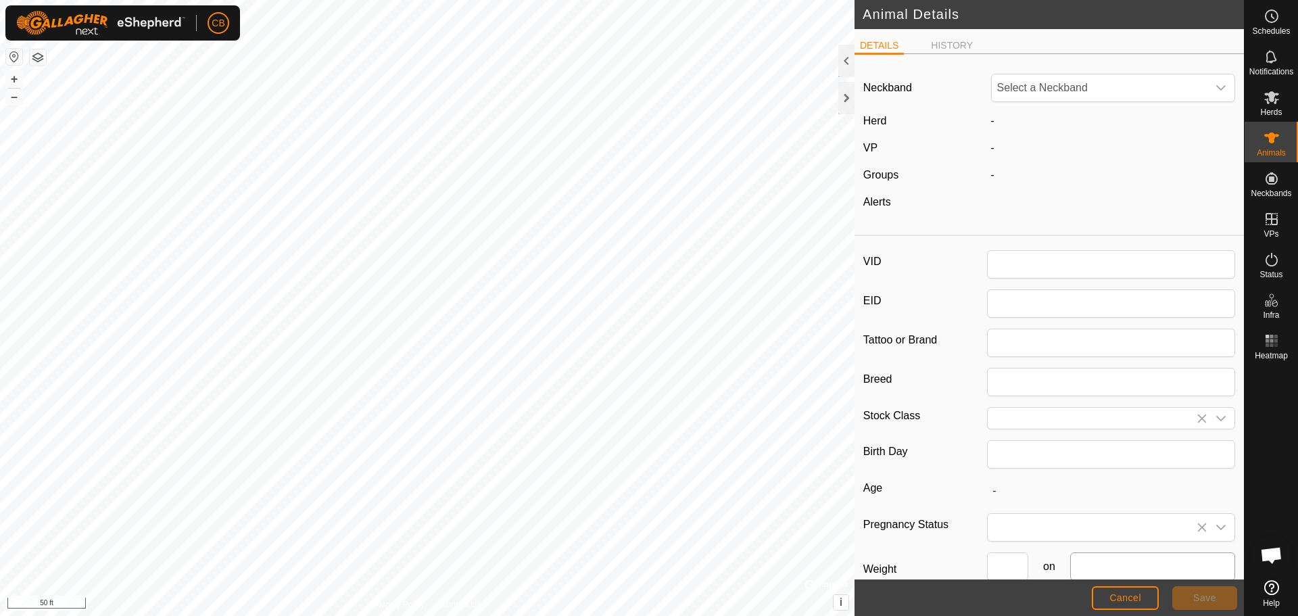
type input "7194-KS"
type input "Angus"
type input "0"
click at [1195, 594] on span "Save" at bounding box center [1204, 597] width 23 height 11
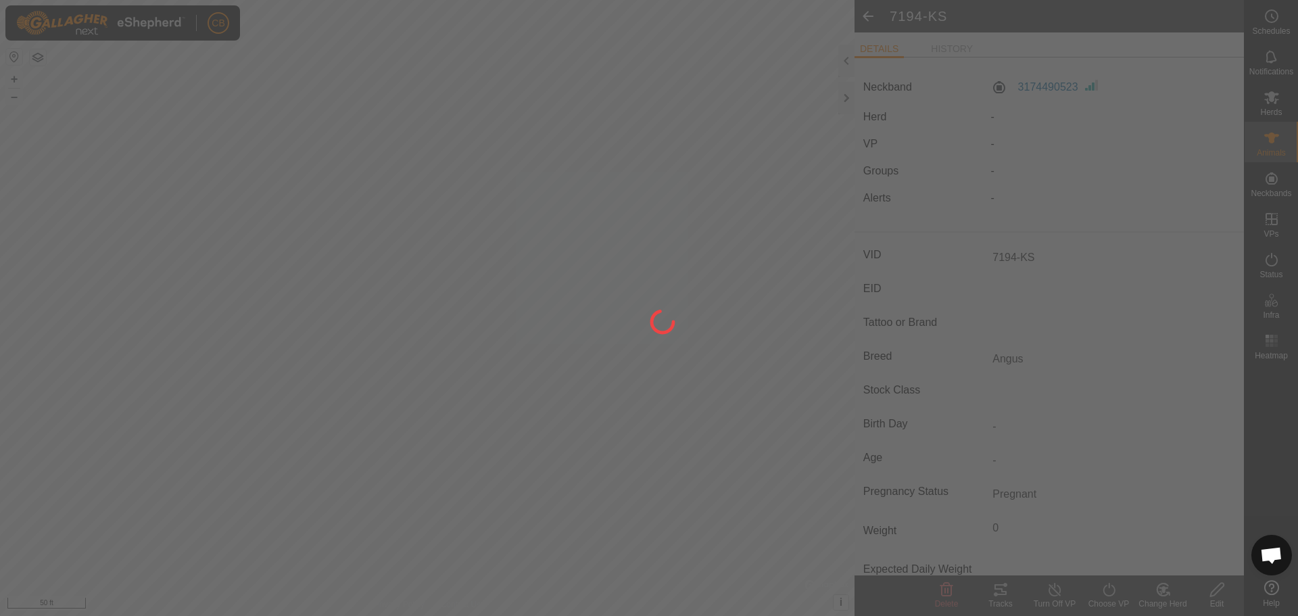
type input "-"
type input "0 kg"
type input "-"
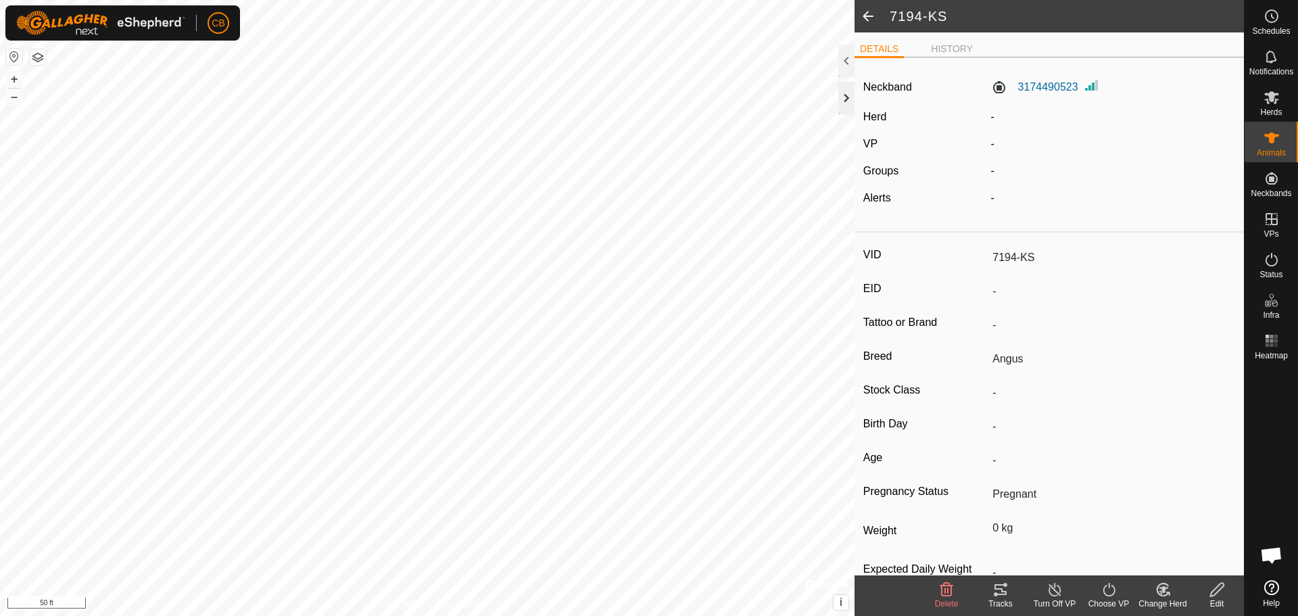
click at [846, 95] on div at bounding box center [846, 98] width 16 height 32
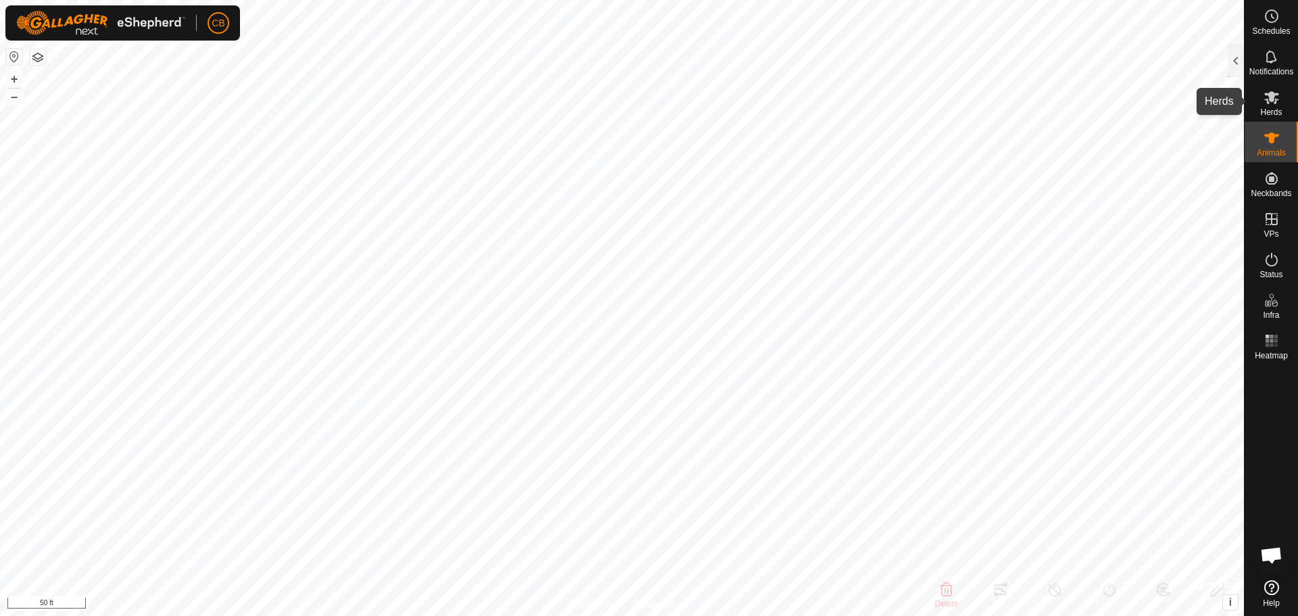
click at [1268, 96] on icon at bounding box center [1271, 97] width 15 height 13
click at [1272, 139] on icon at bounding box center [1271, 137] width 15 height 11
drag, startPoint x: 1268, startPoint y: 107, endPoint x: 1238, endPoint y: 76, distance: 43.0
click at [1267, 106] on es-mob-svg-icon at bounding box center [1271, 98] width 24 height 22
click at [1232, 59] on div at bounding box center [1236, 61] width 16 height 32
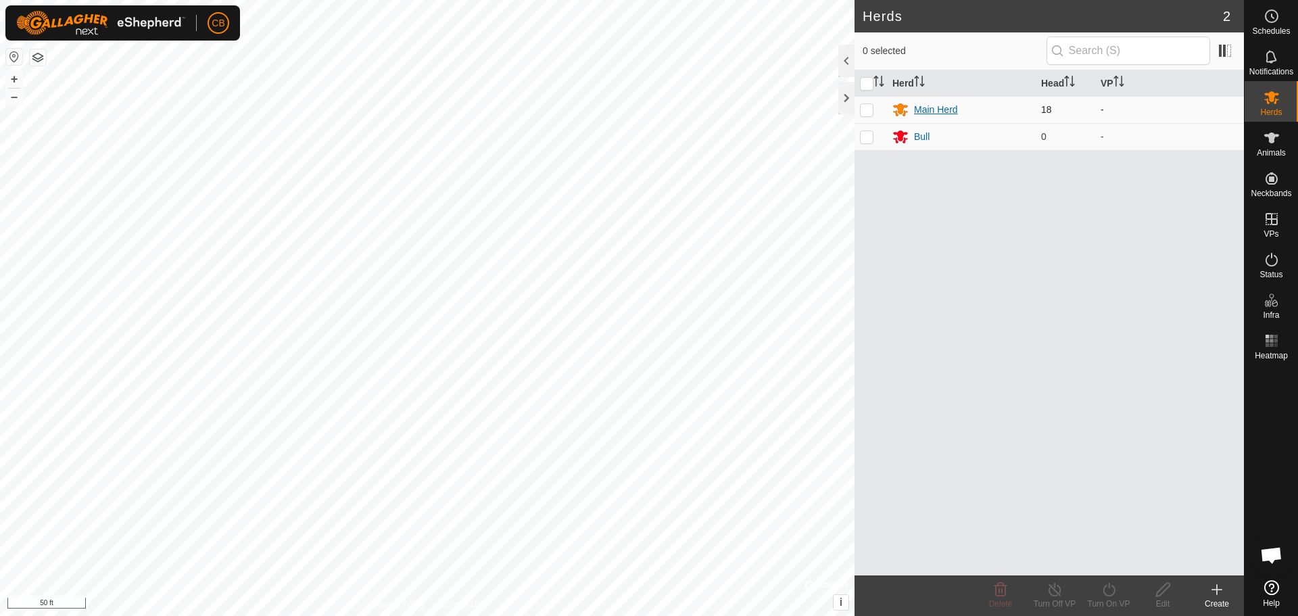
click at [942, 113] on div "Main Herd" at bounding box center [936, 110] width 44 height 14
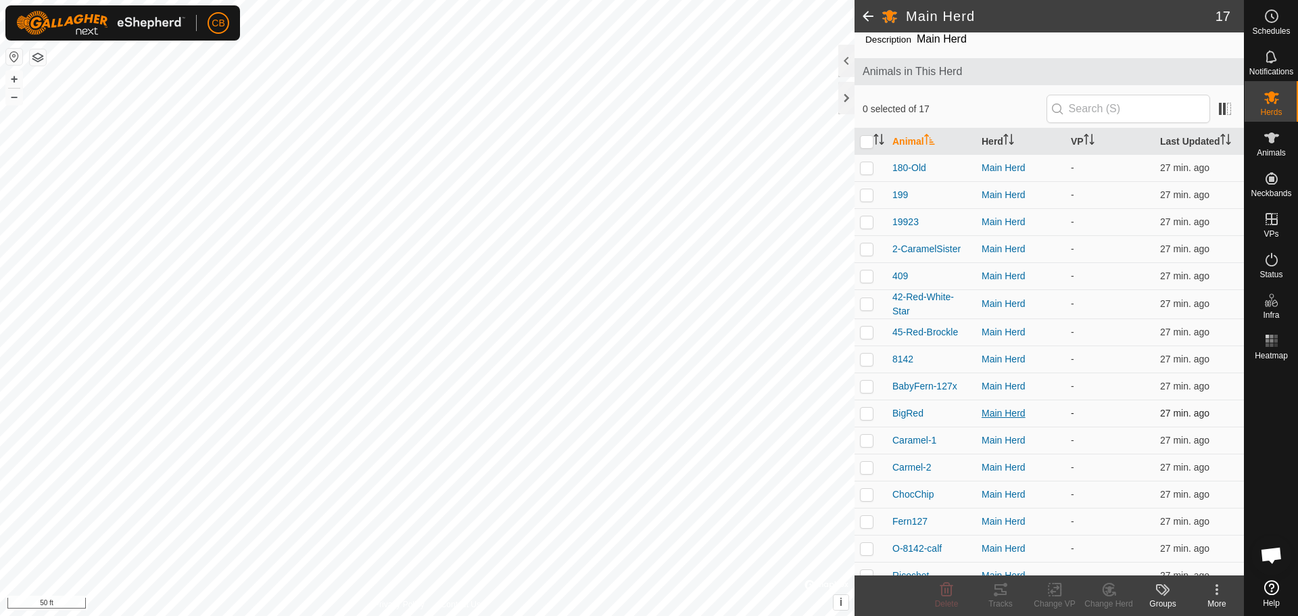
scroll to position [89, 0]
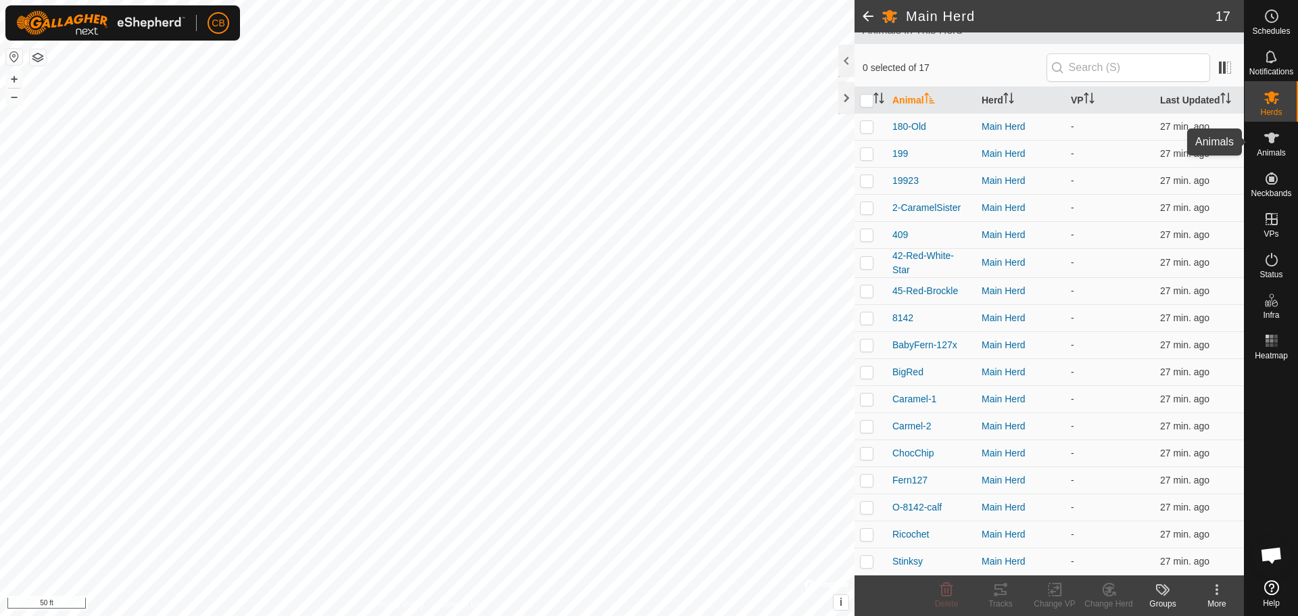
click at [1274, 137] on icon at bounding box center [1271, 137] width 15 height 11
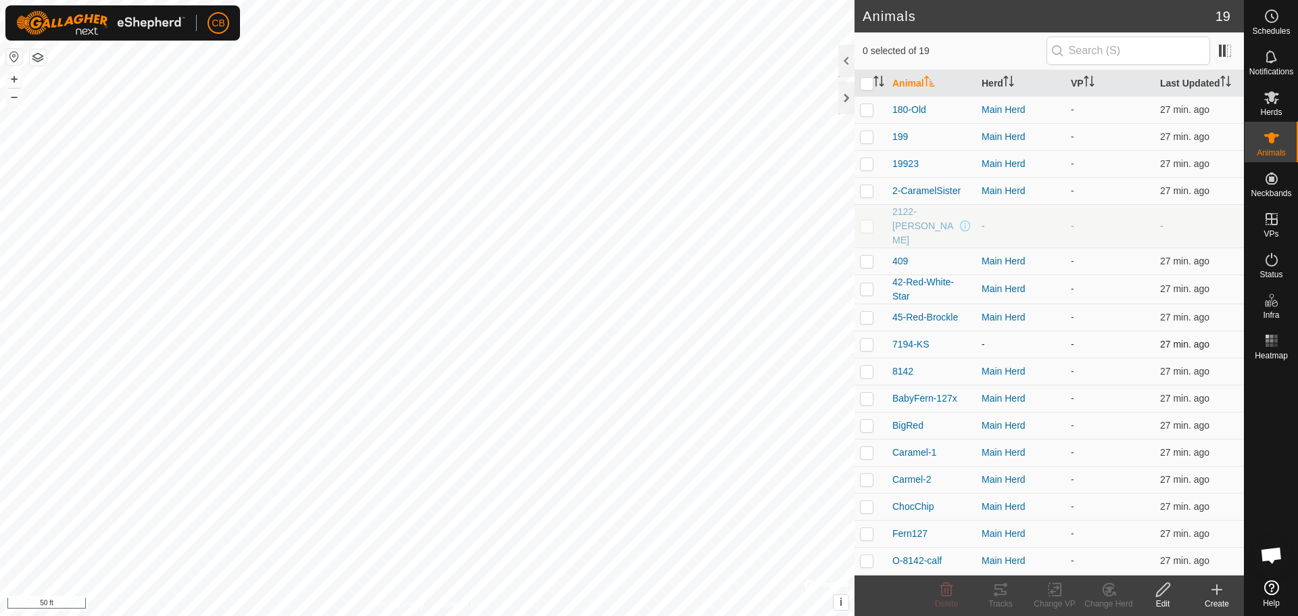
click at [870, 339] on p-checkbox at bounding box center [867, 344] width 14 height 11
click at [1109, 591] on icon at bounding box center [1109, 589] width 9 height 7
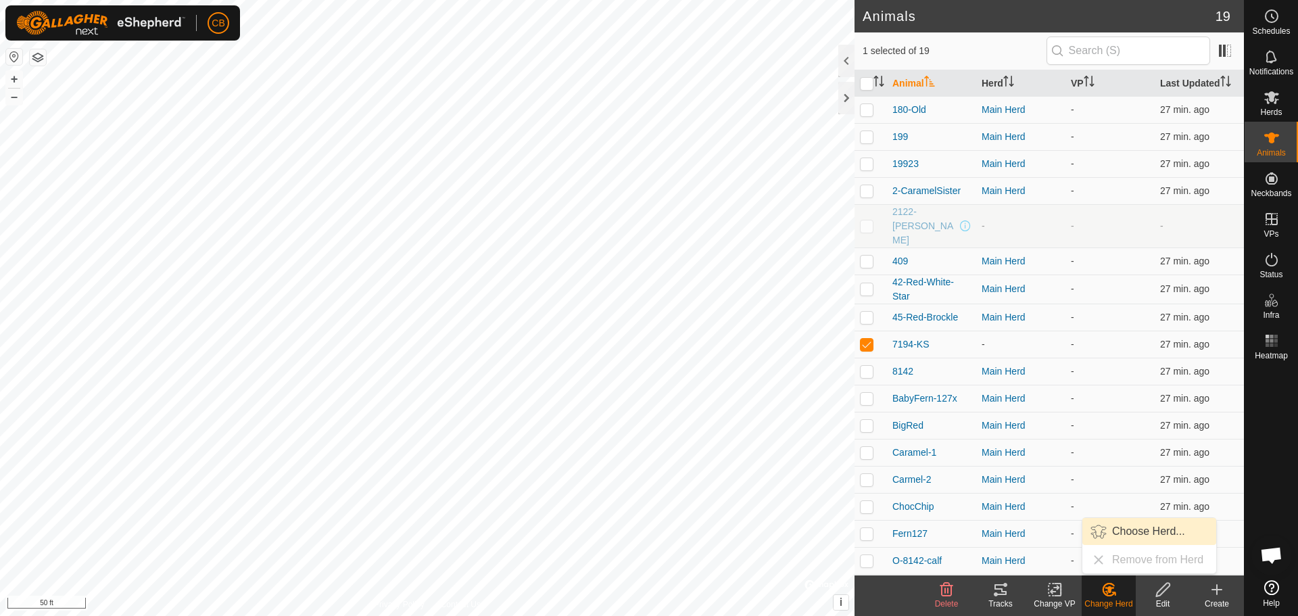
click at [1131, 530] on link "Choose Herd..." at bounding box center [1149, 531] width 134 height 27
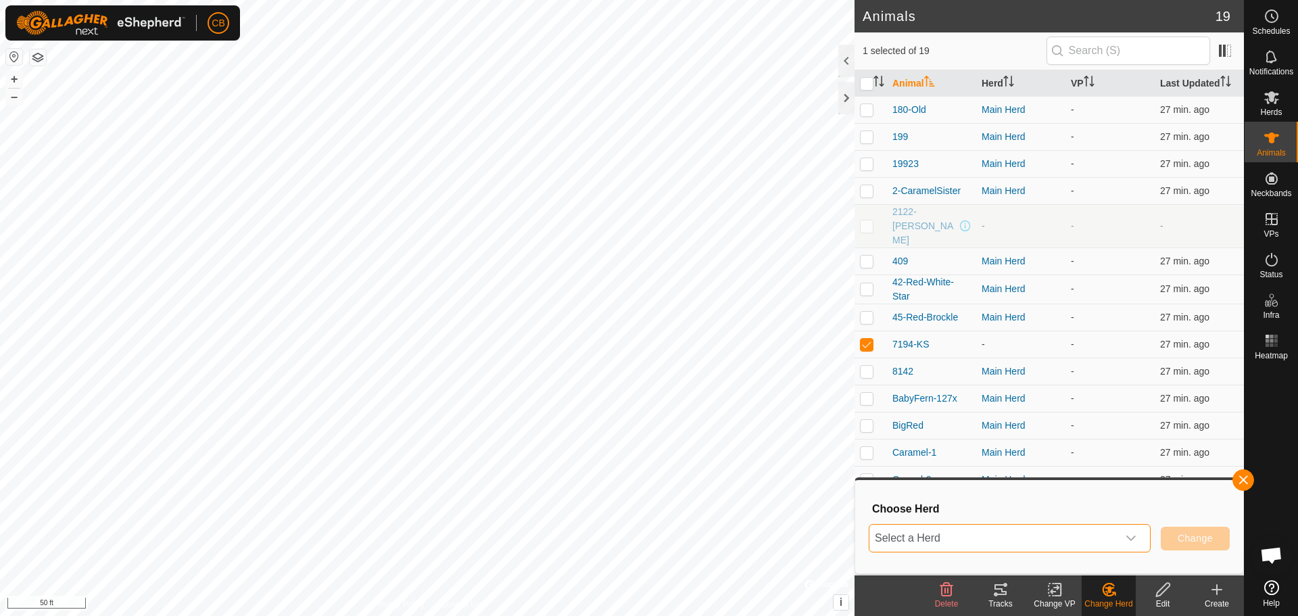
click at [1086, 539] on span "Select a Herd" at bounding box center [993, 538] width 248 height 27
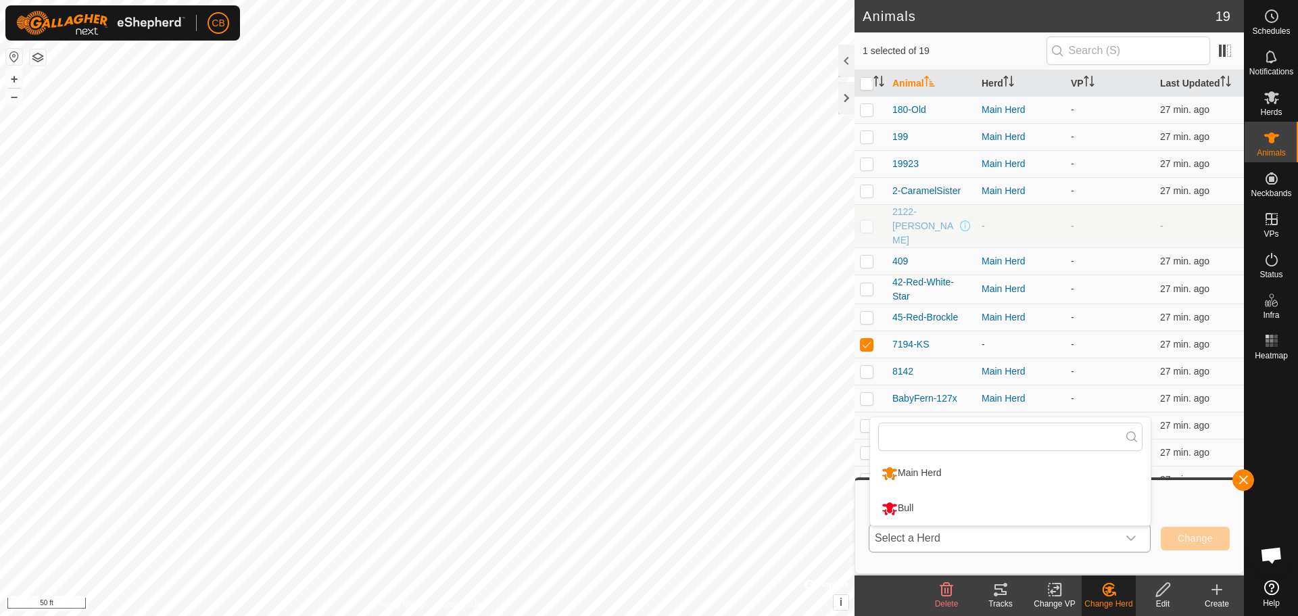
click at [927, 467] on li "Main Herd" at bounding box center [1010, 473] width 281 height 34
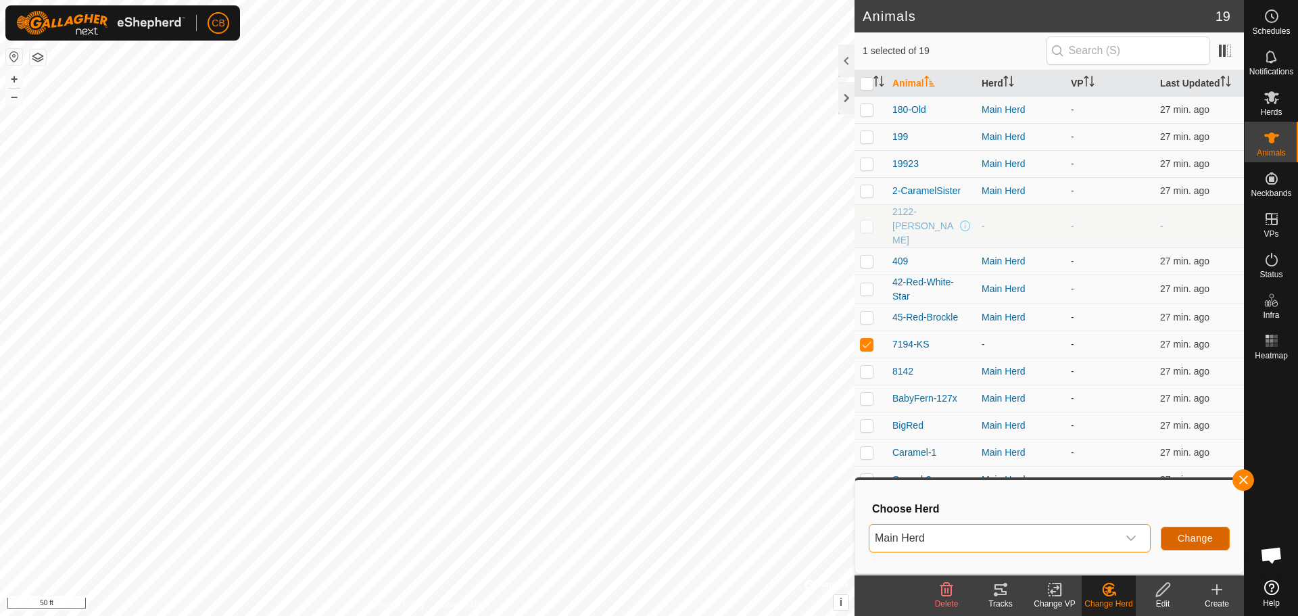
click at [1186, 539] on span "Change" at bounding box center [1195, 538] width 35 height 11
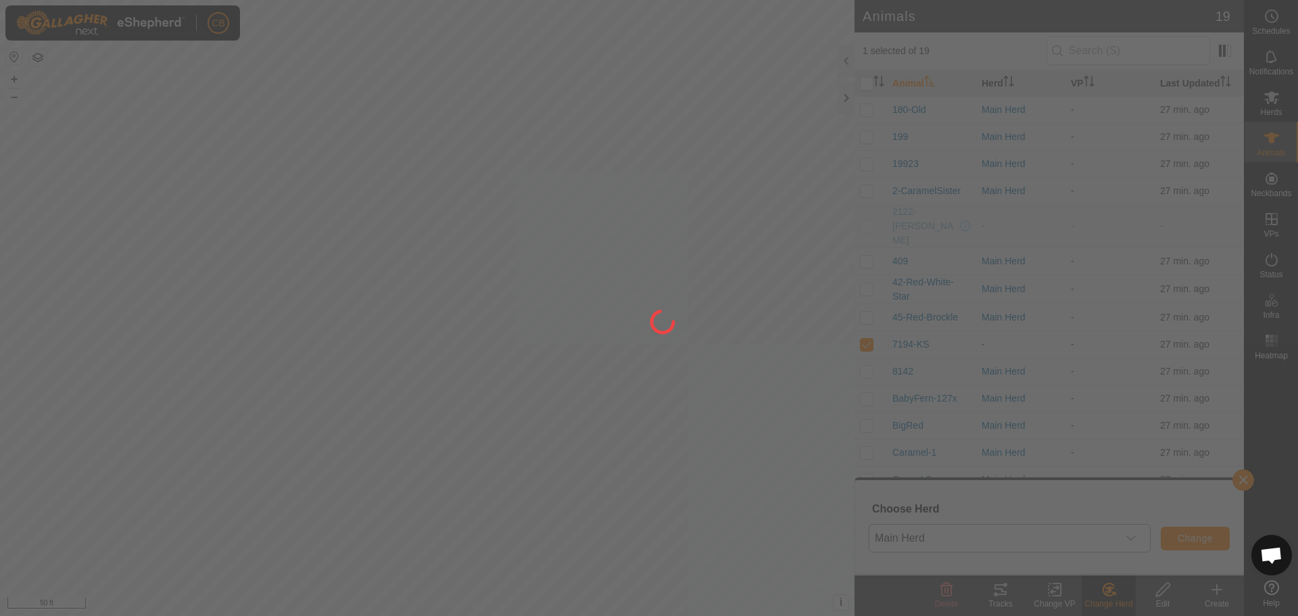
checkbox input "false"
